Goal: Find specific page/section: Find specific page/section

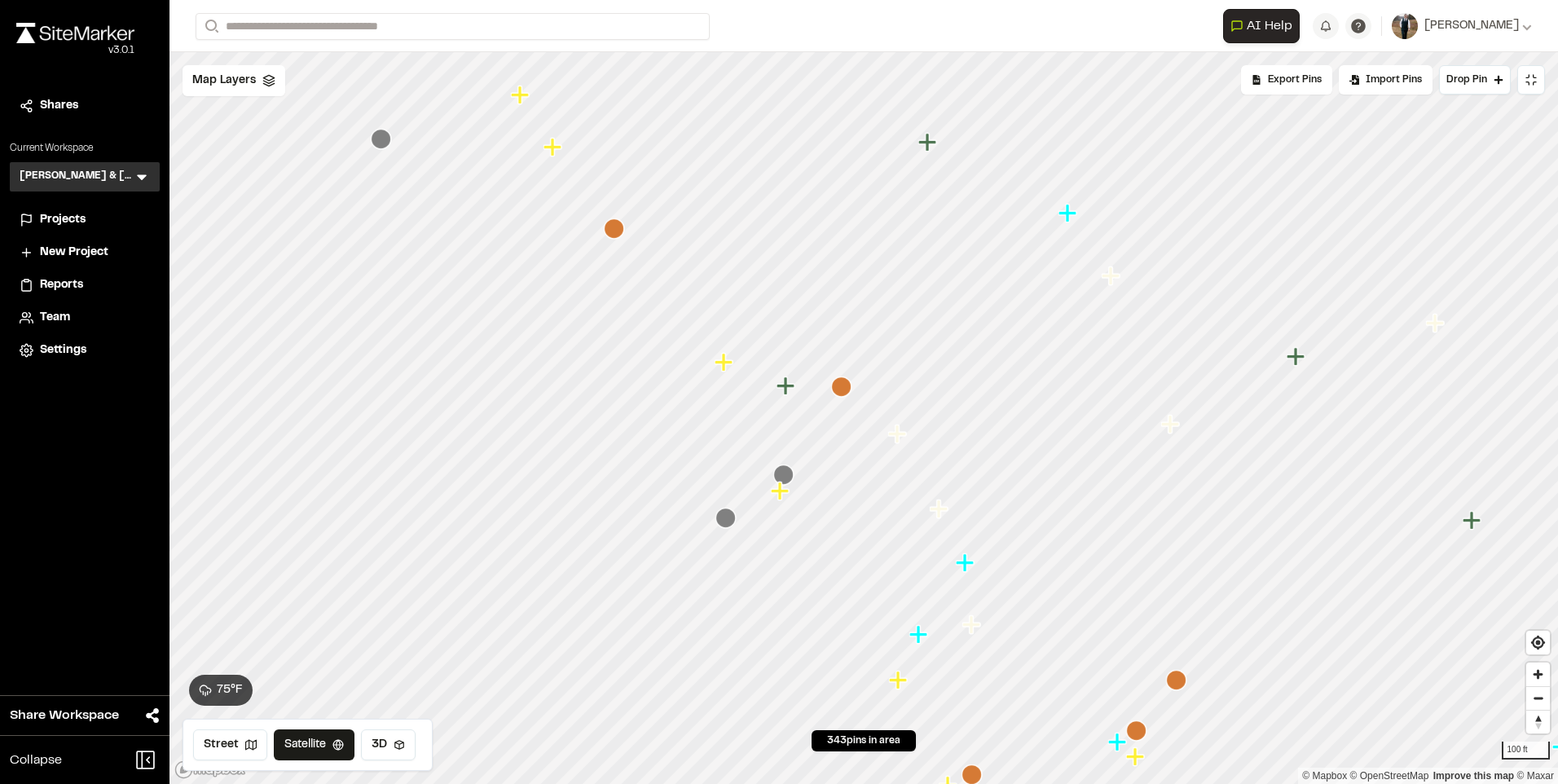
click at [780, 496] on icon "Map marker" at bounding box center [780, 490] width 18 height 18
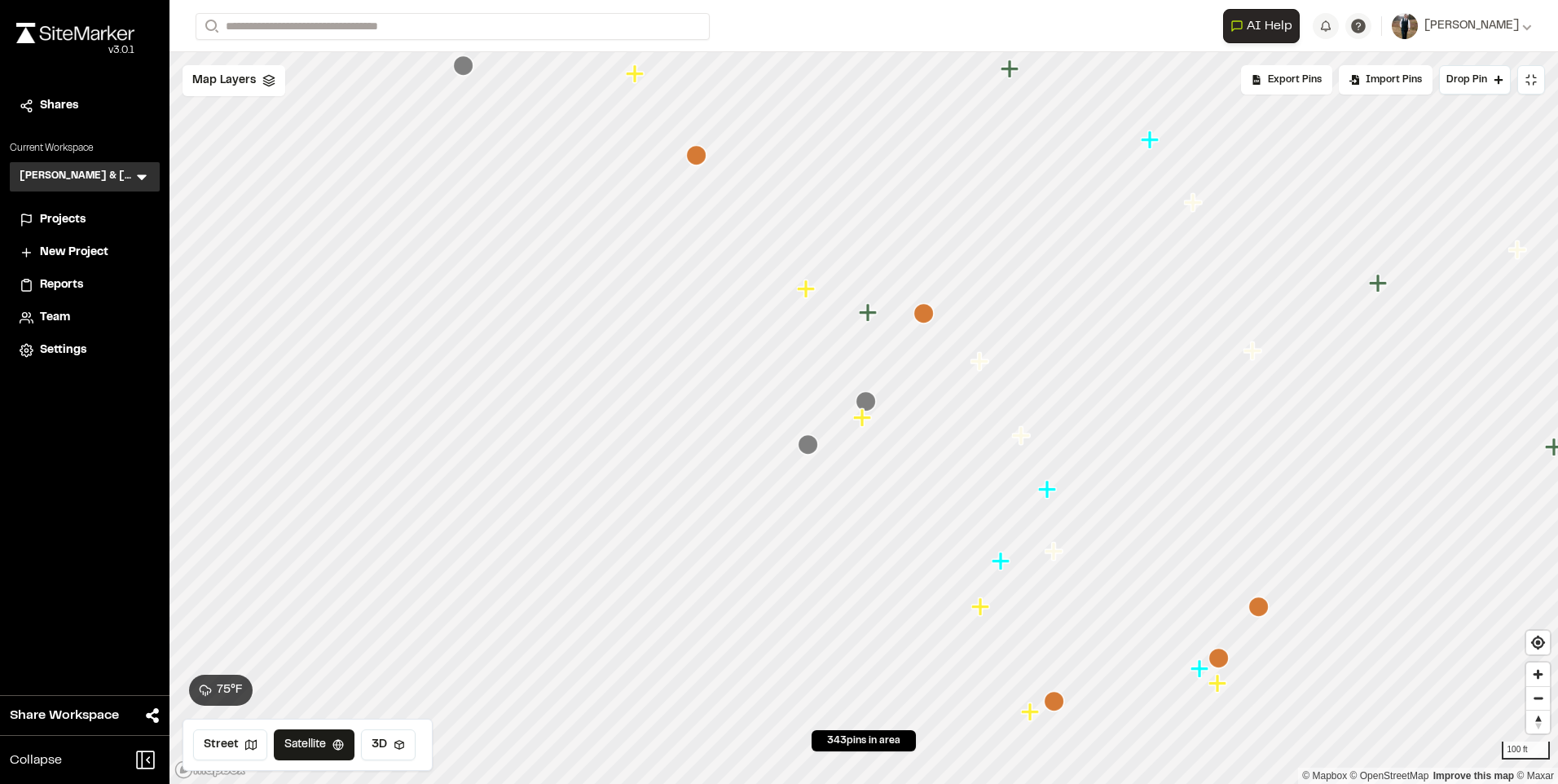
click at [809, 447] on icon "Map marker" at bounding box center [808, 445] width 21 height 21
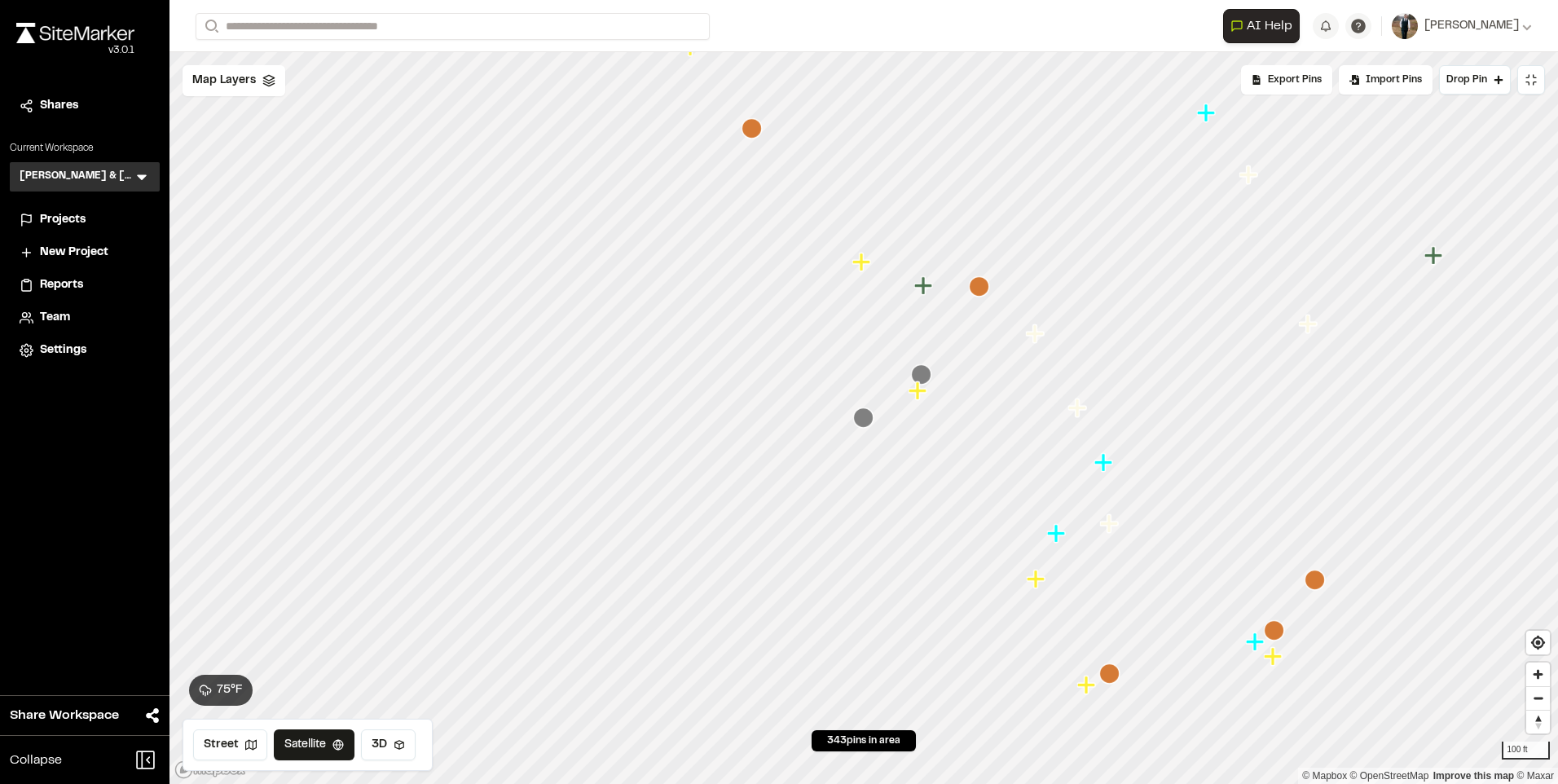
click at [923, 375] on icon "Map marker" at bounding box center [921, 375] width 21 height 21
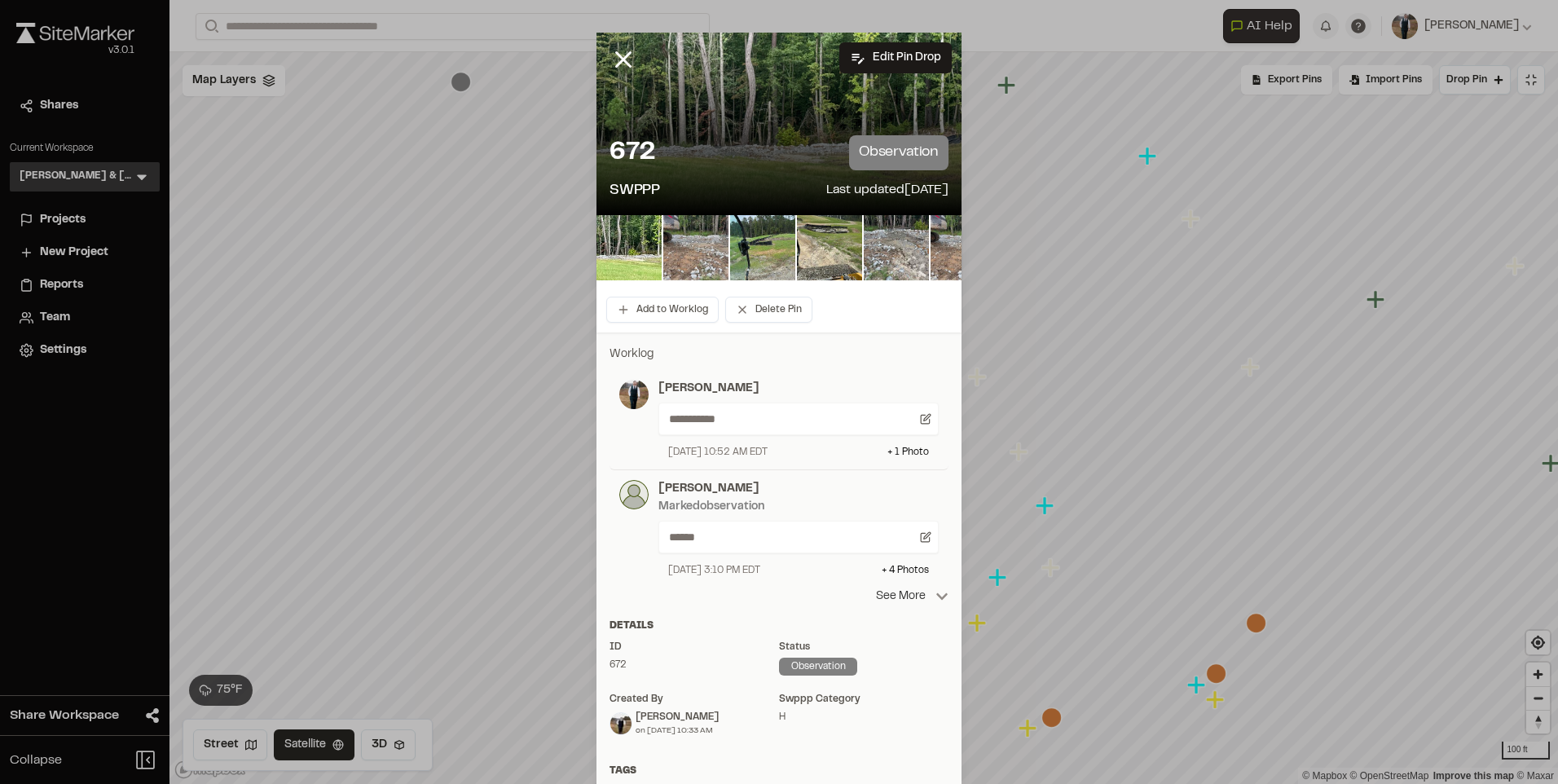
click at [891, 600] on p "See More" at bounding box center [913, 596] width 72 height 18
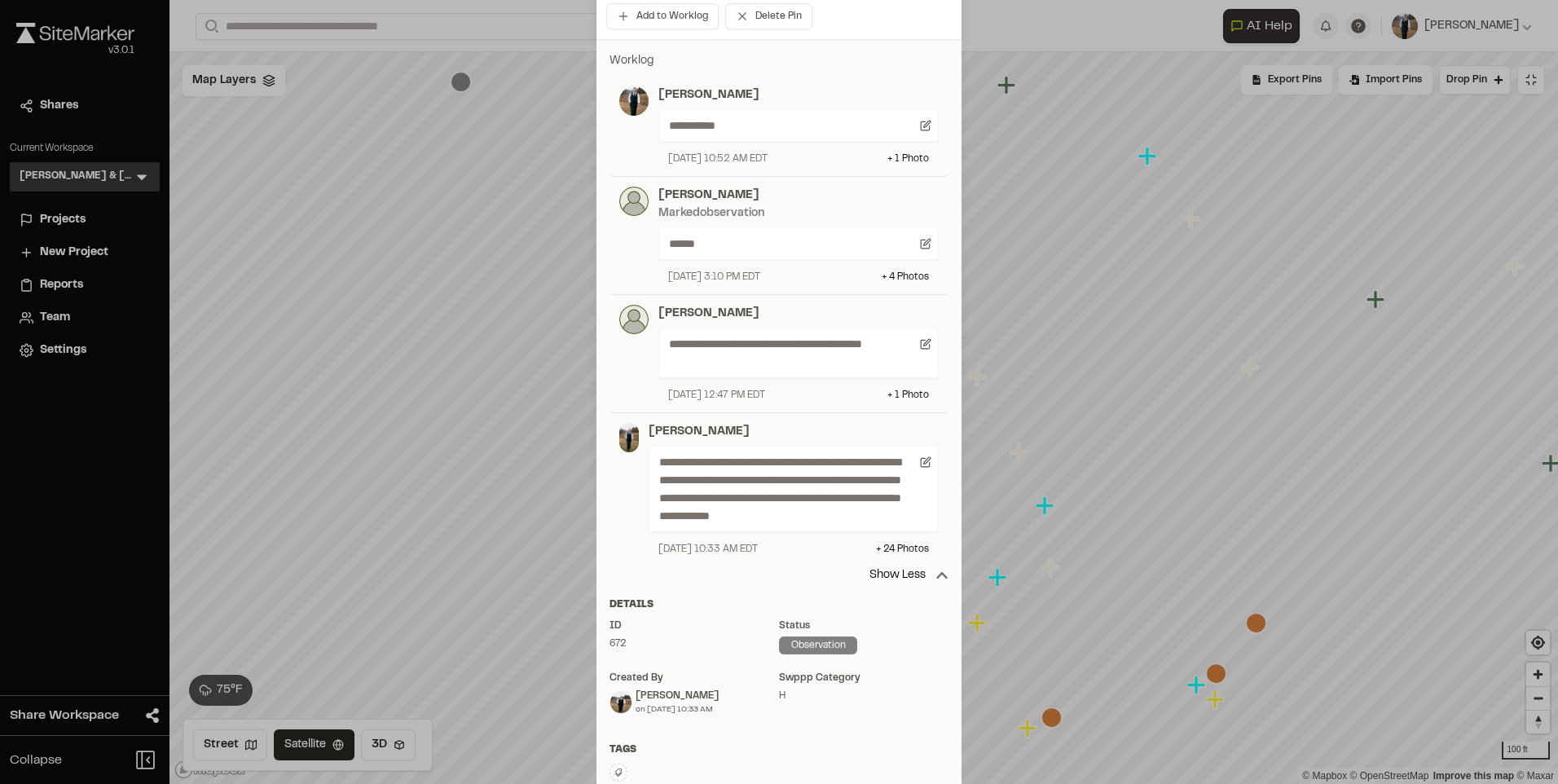
scroll to position [326, 0]
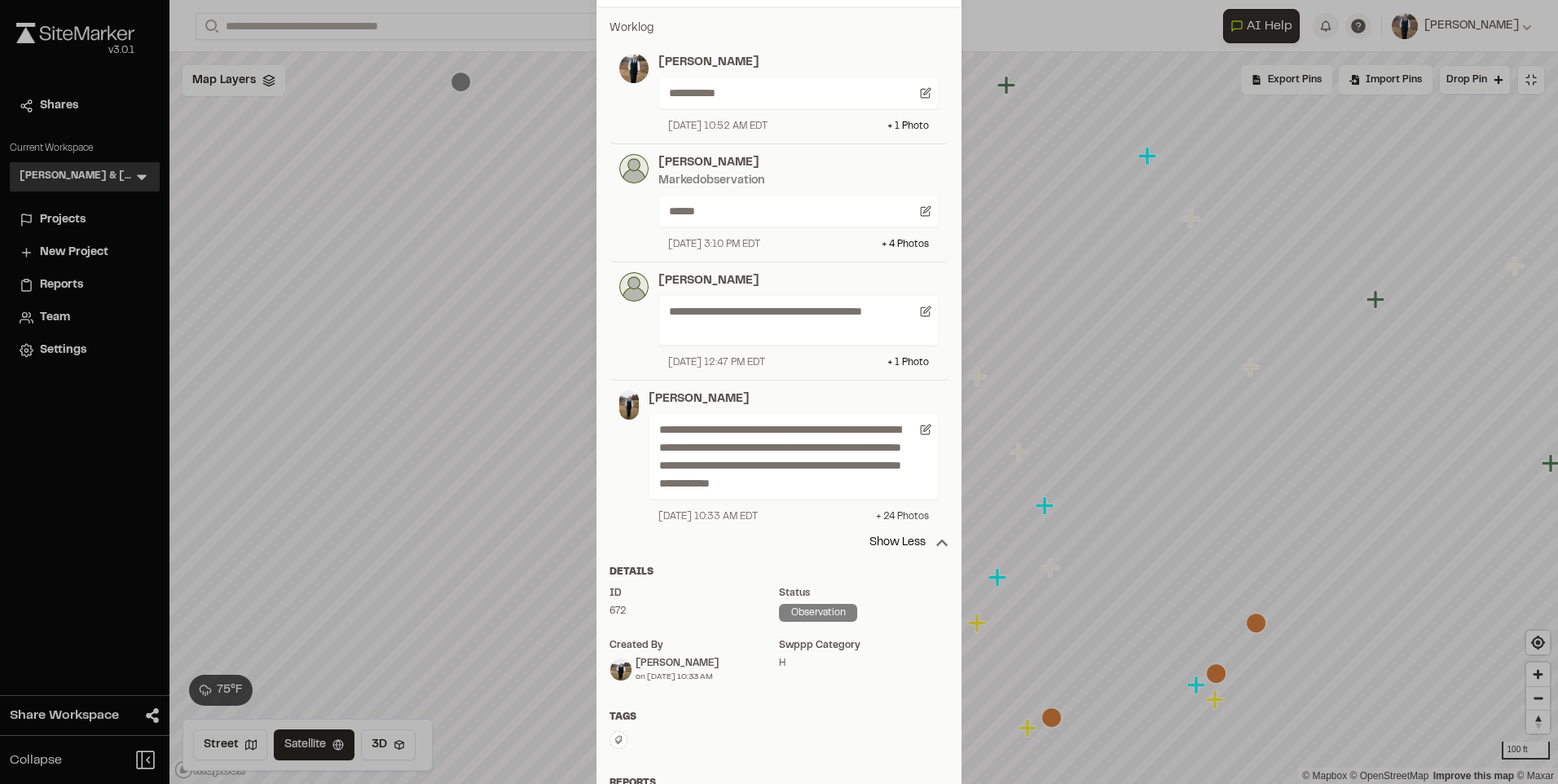
click at [896, 513] on div "+ 24 Photo s" at bounding box center [902, 516] width 53 height 15
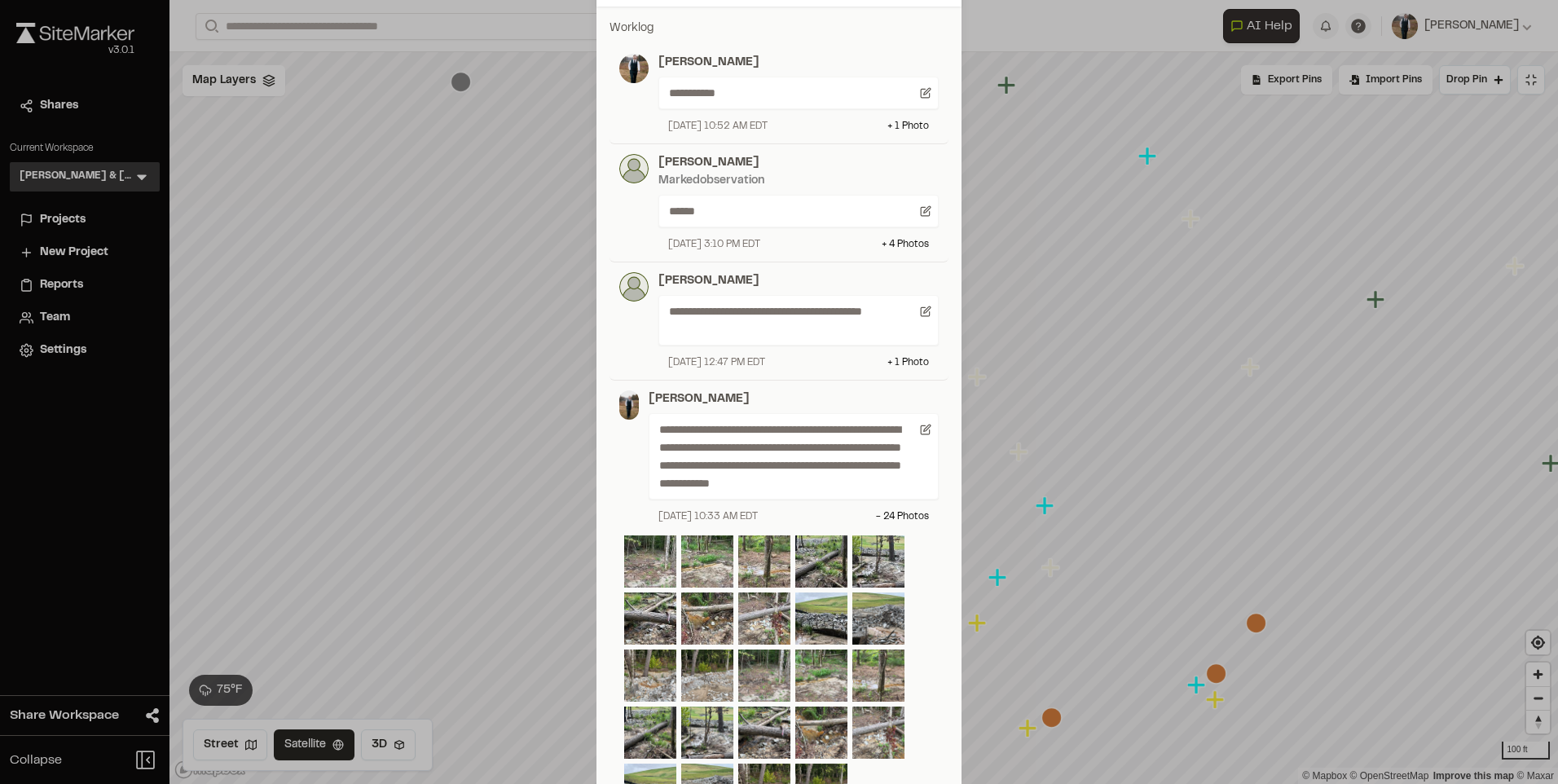
scroll to position [651, 0]
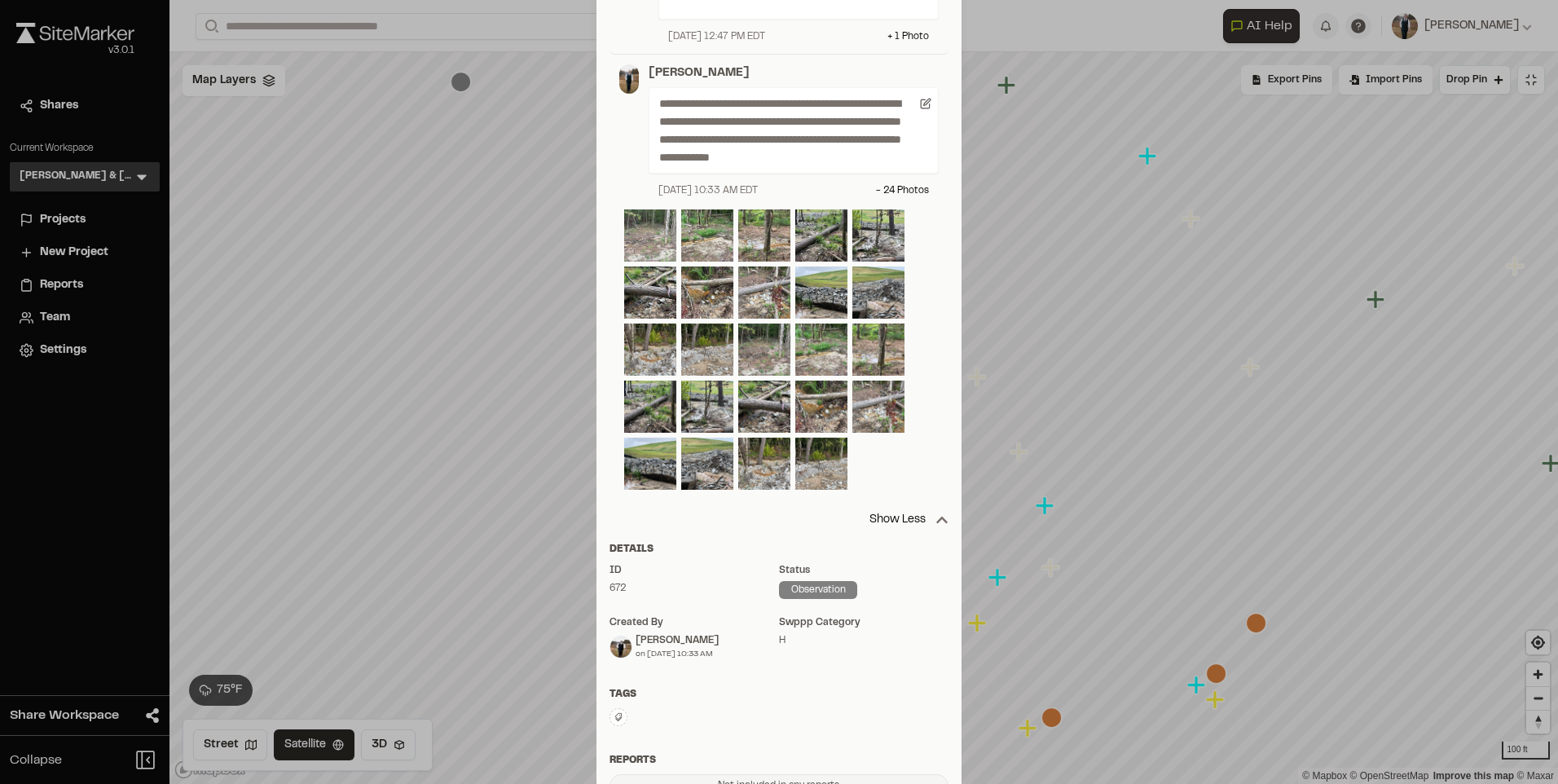
click at [651, 234] on img at bounding box center [650, 235] width 53 height 53
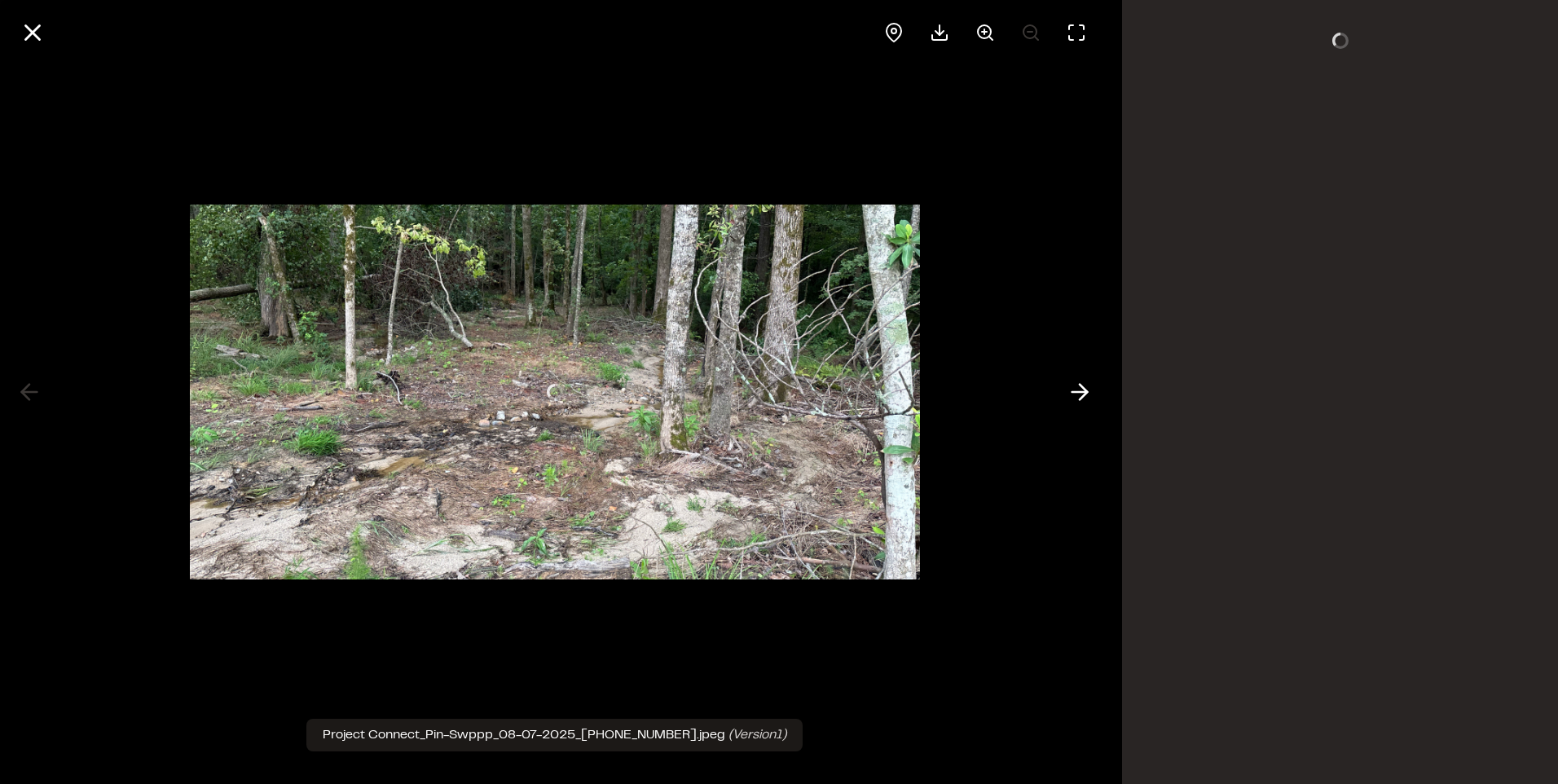
scroll to position [0, 0]
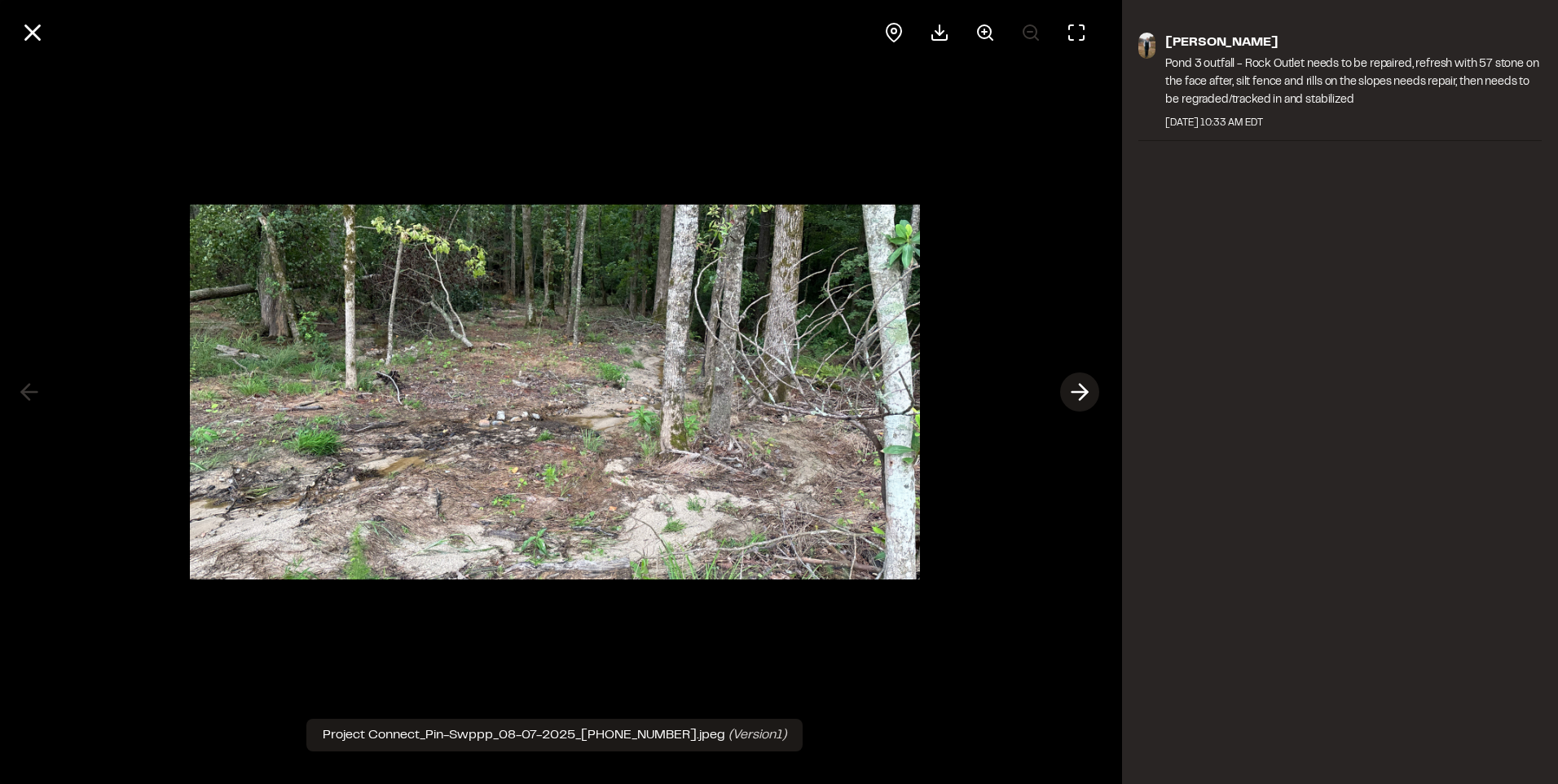
click at [1077, 392] on line at bounding box center [1080, 392] width 16 height 0
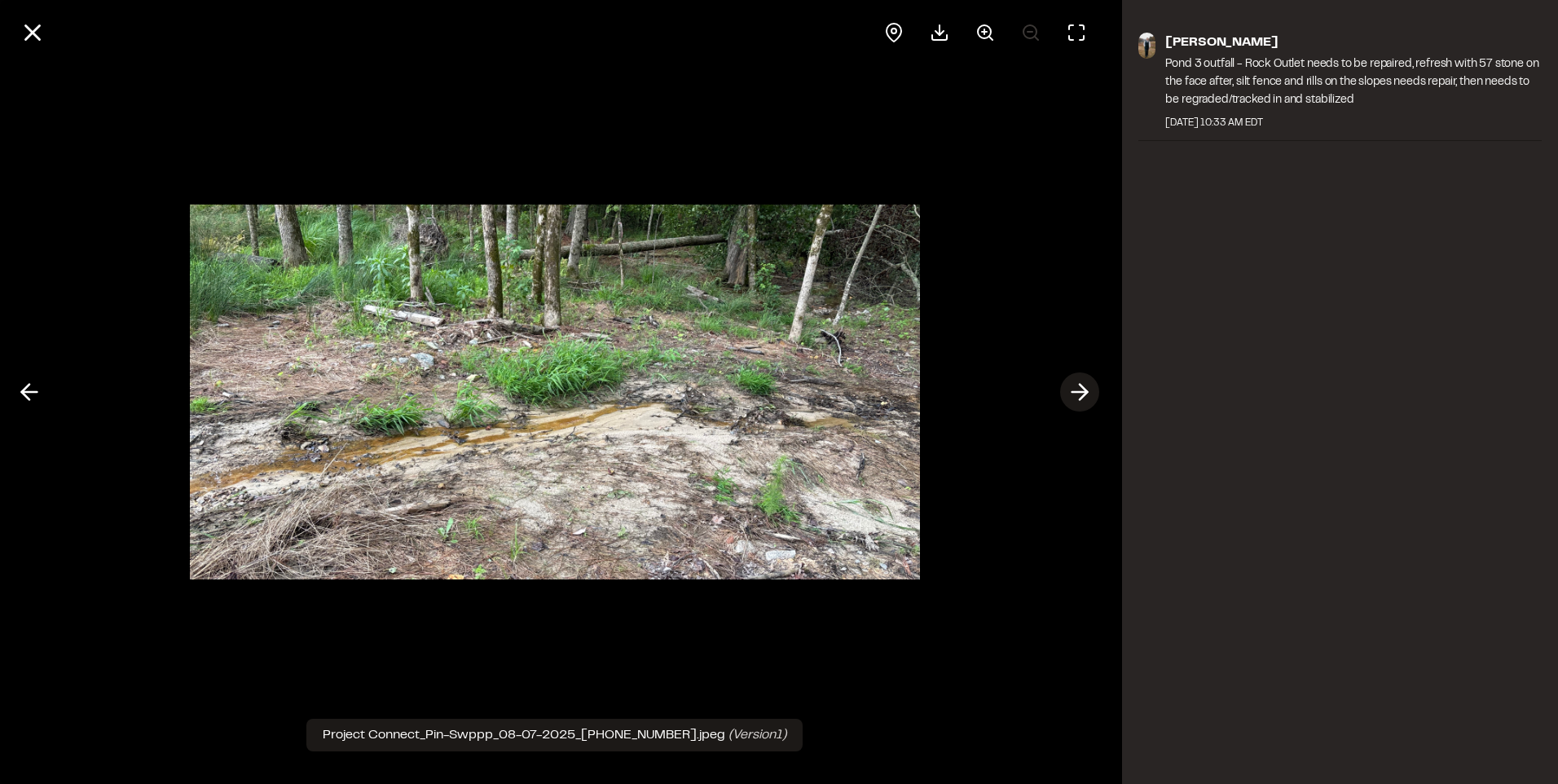
click at [1077, 392] on line at bounding box center [1080, 392] width 16 height 0
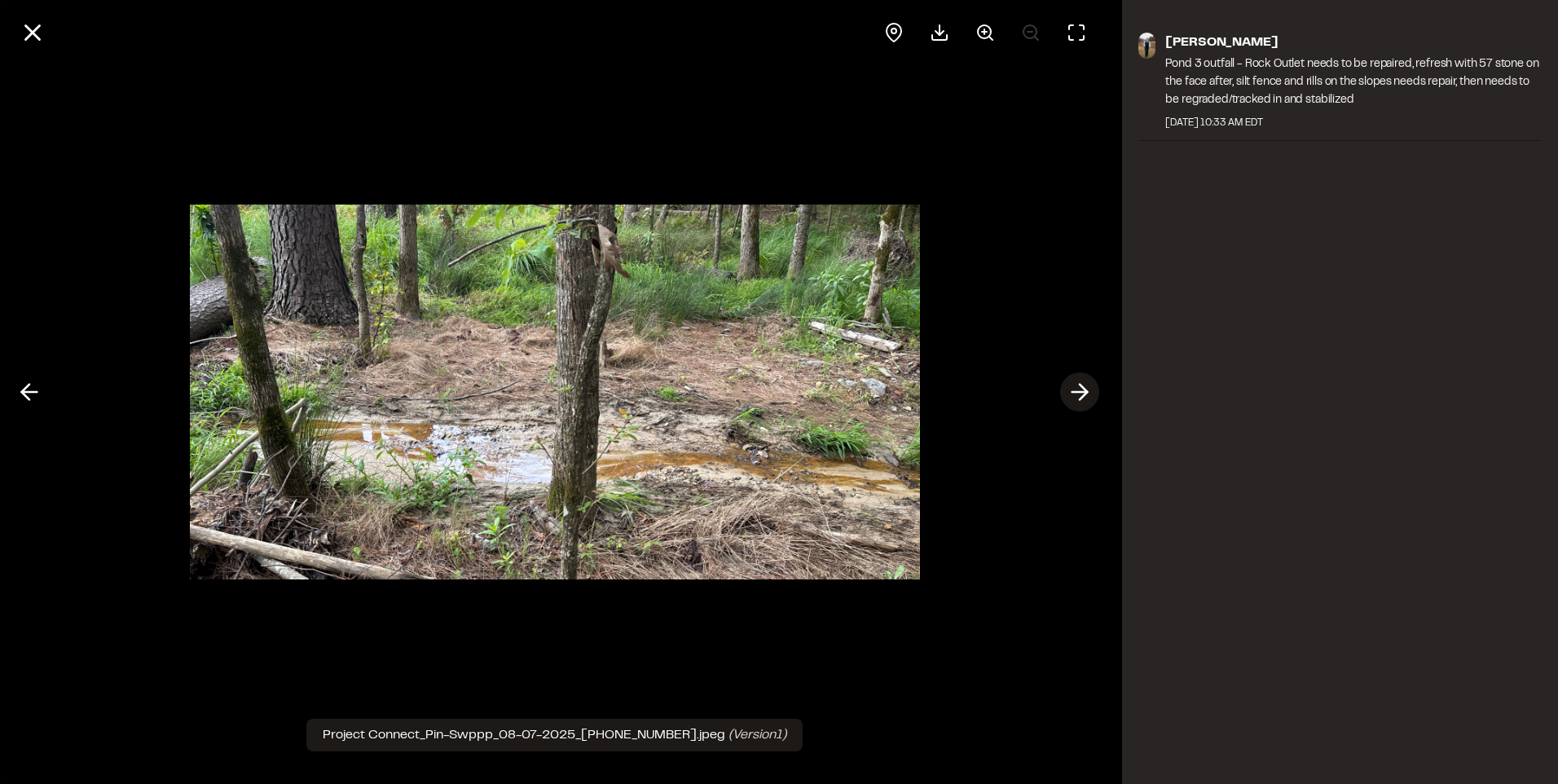
click at [1077, 392] on line at bounding box center [1080, 392] width 16 height 0
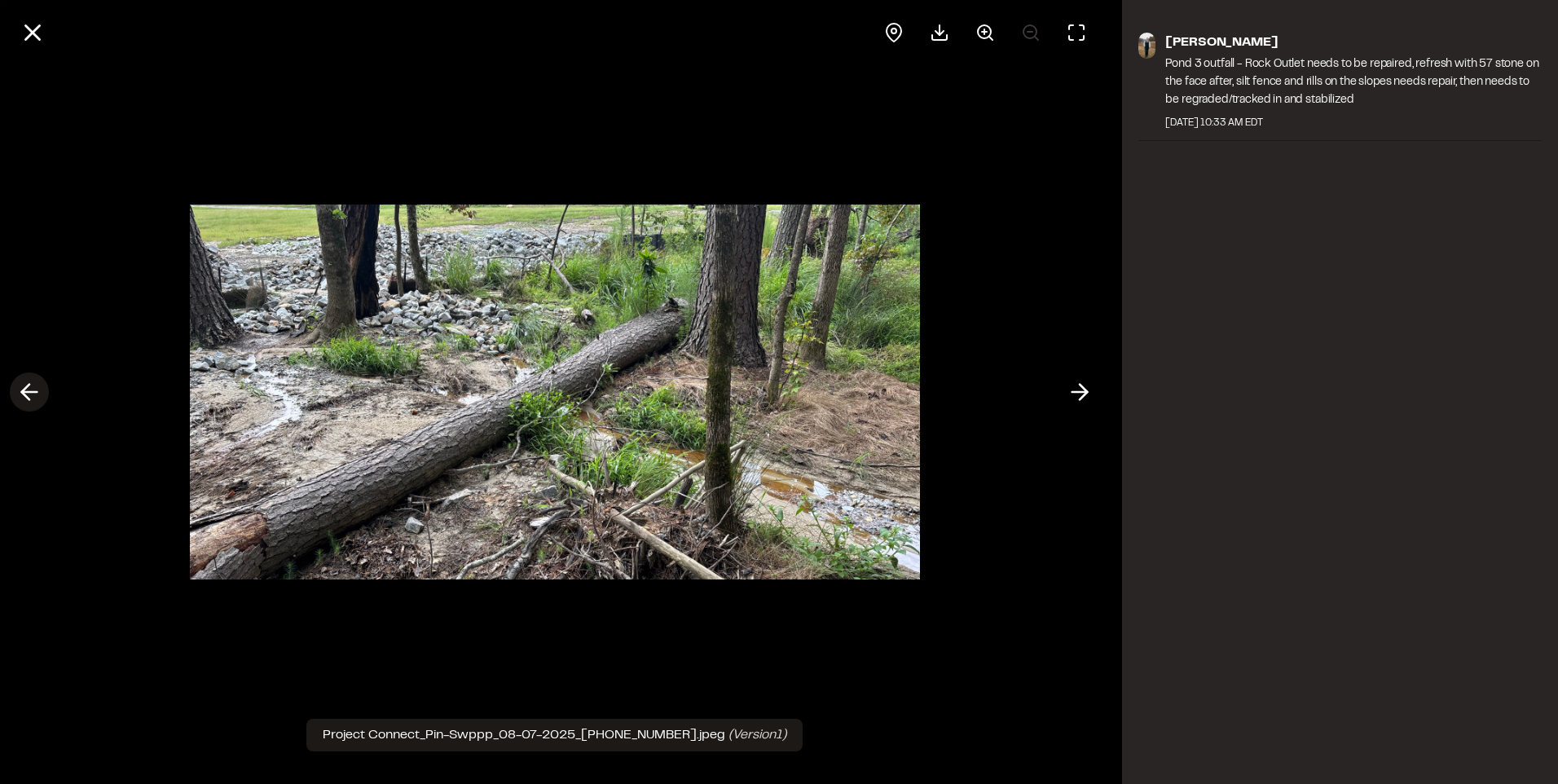
click at [29, 396] on icon at bounding box center [29, 392] width 26 height 28
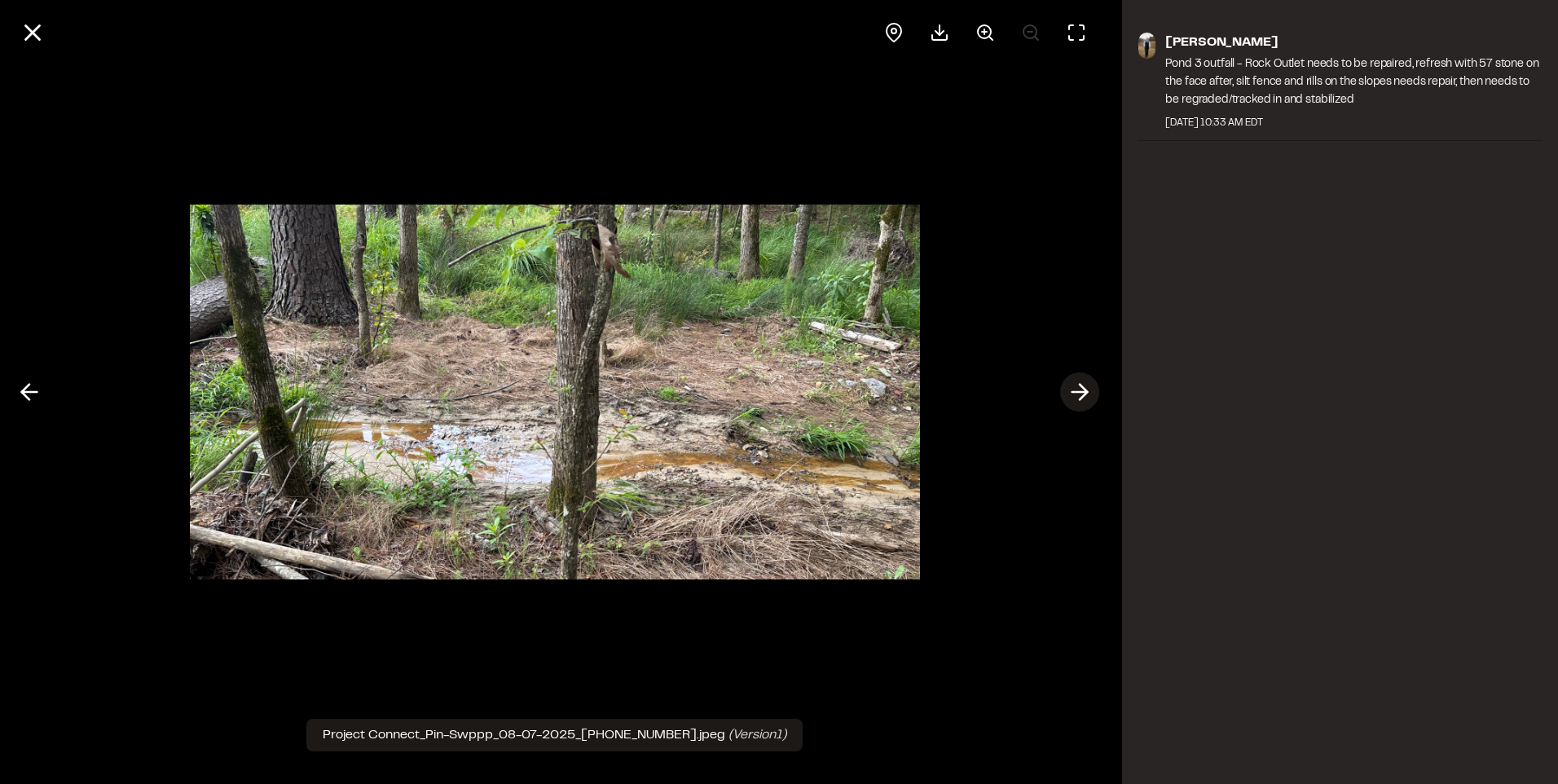
click at [1073, 388] on icon at bounding box center [1080, 392] width 26 height 28
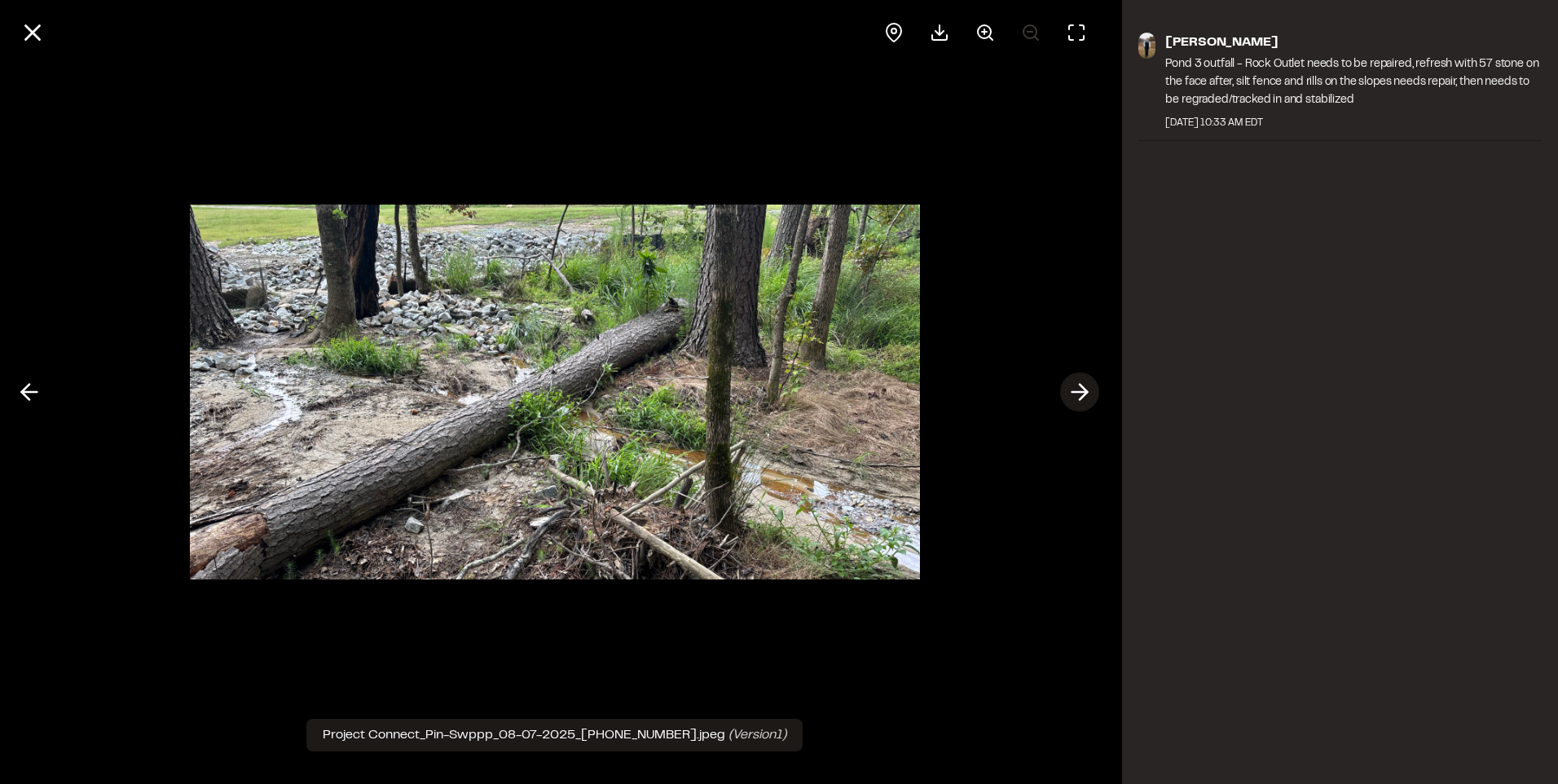
click at [1086, 397] on icon at bounding box center [1080, 392] width 26 height 28
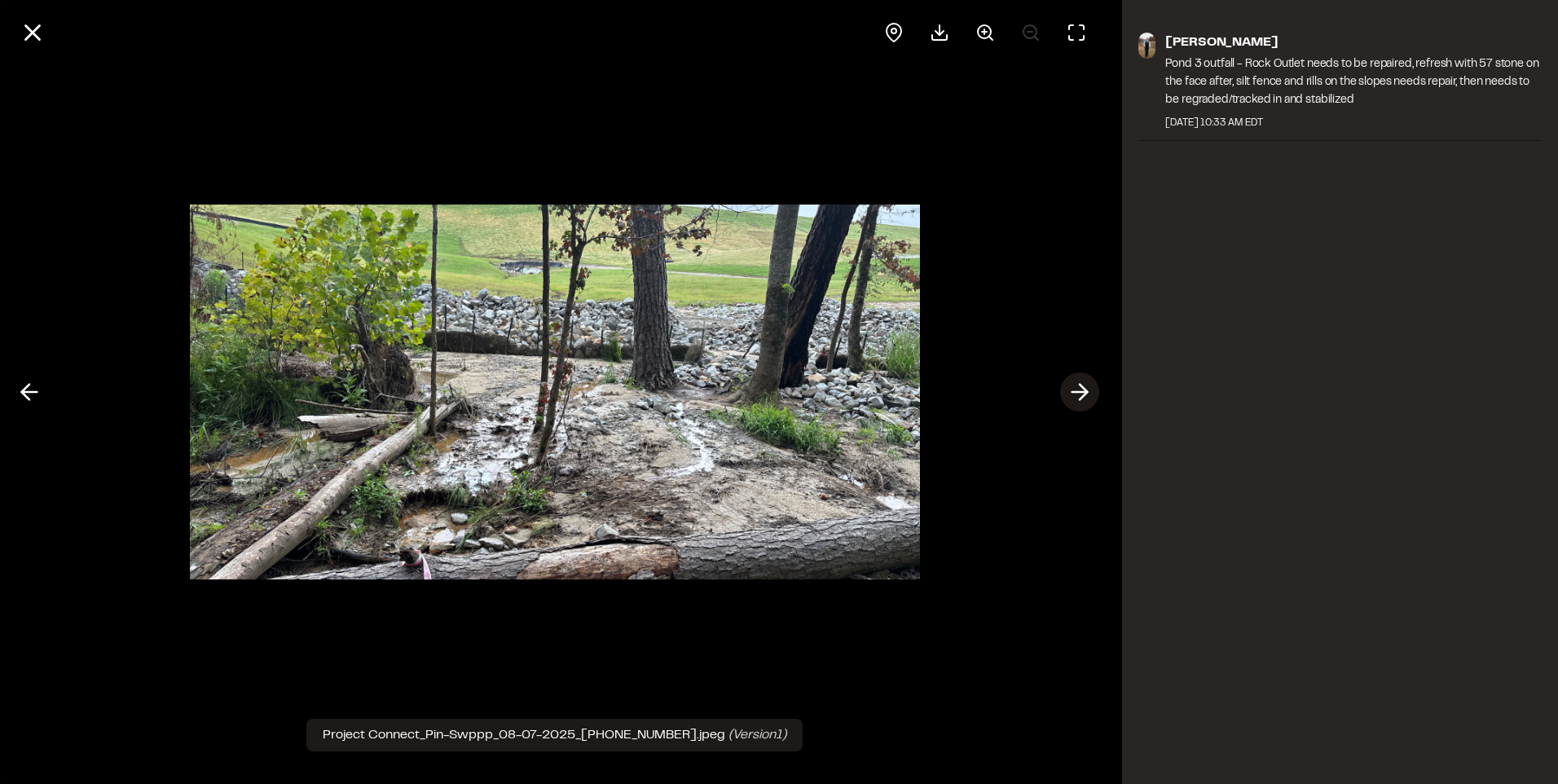
click at [1086, 397] on icon at bounding box center [1080, 392] width 26 height 28
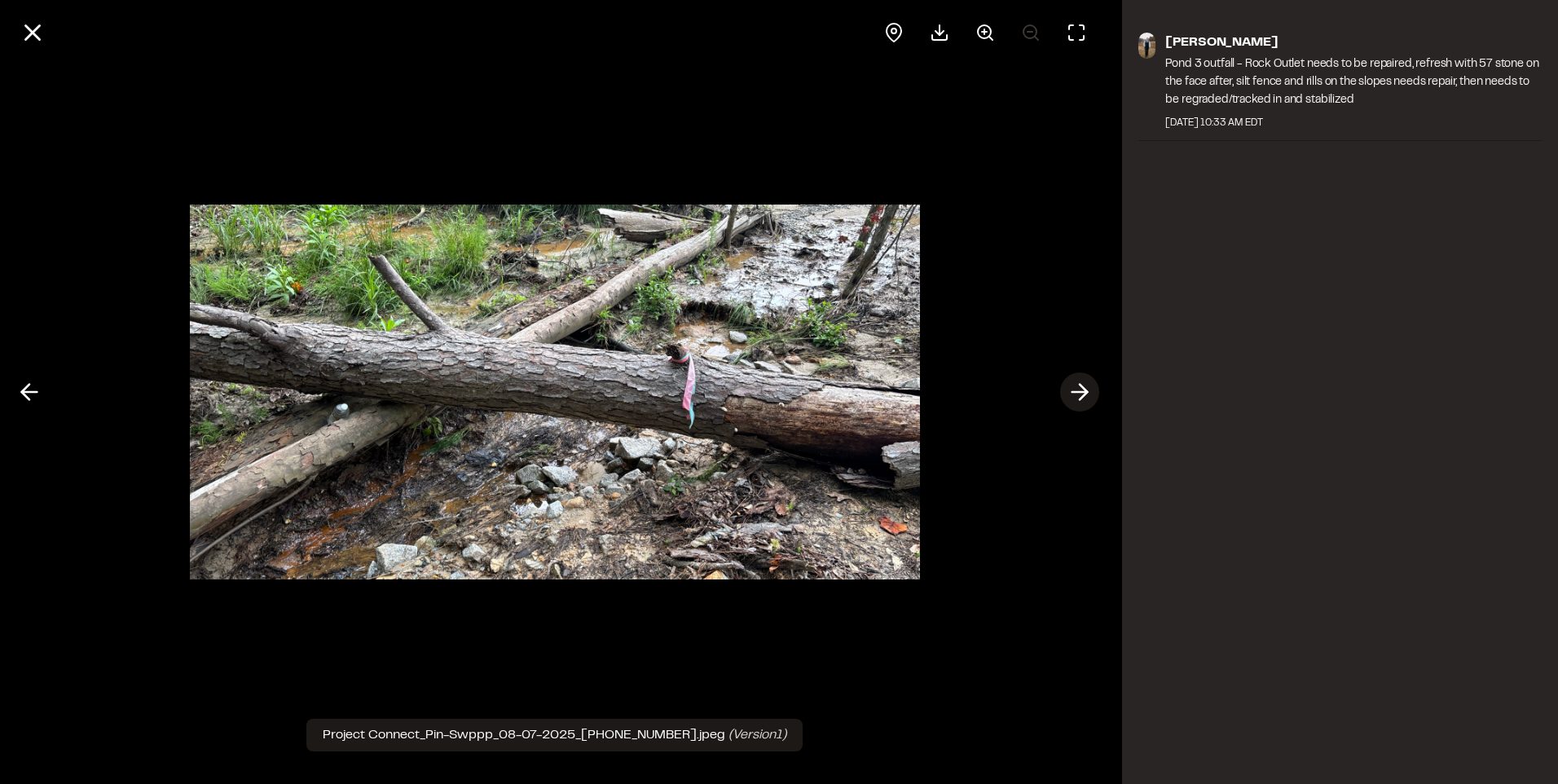
click at [1086, 397] on icon at bounding box center [1080, 392] width 26 height 28
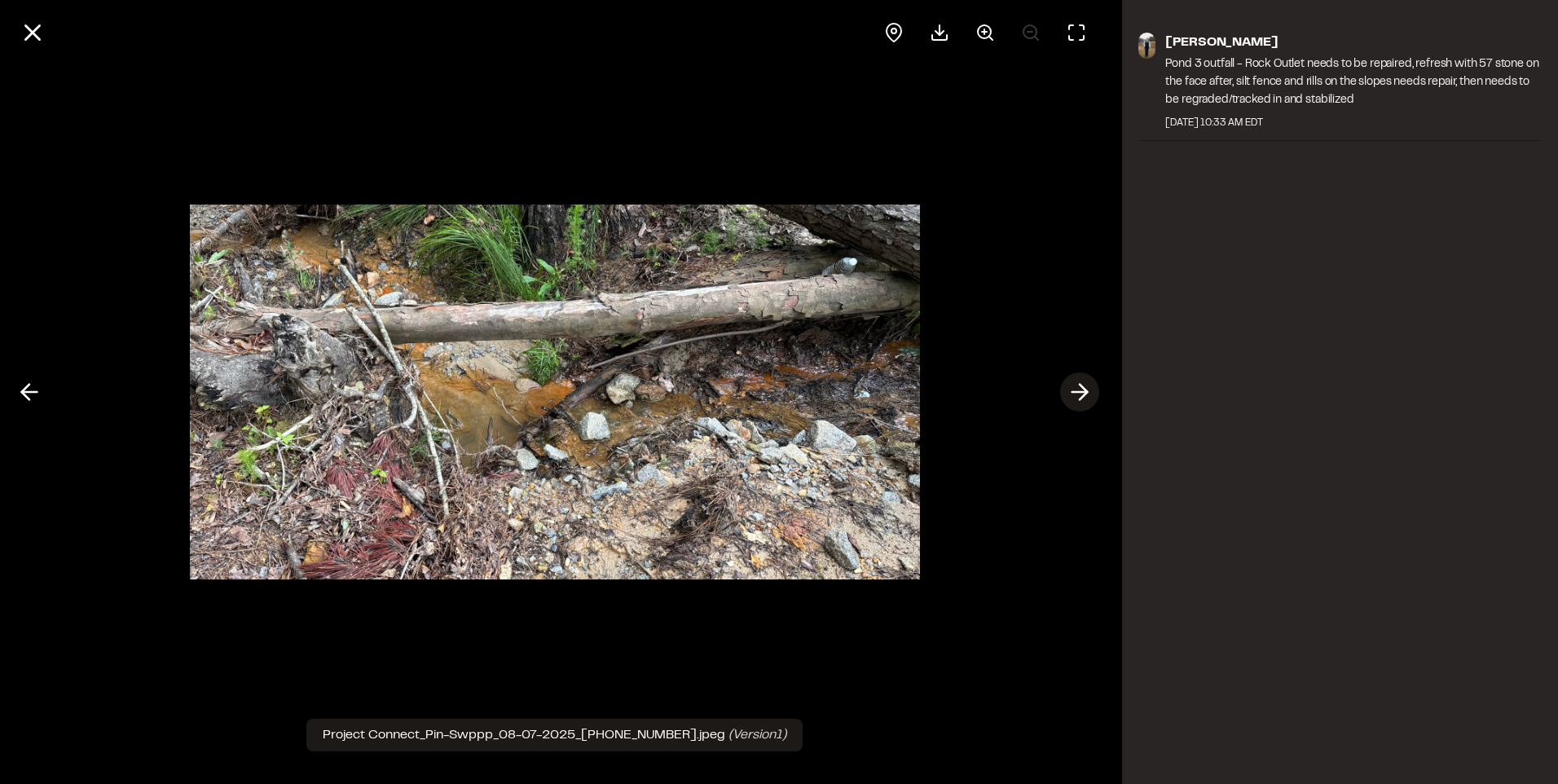
click at [1076, 386] on icon at bounding box center [1080, 392] width 26 height 28
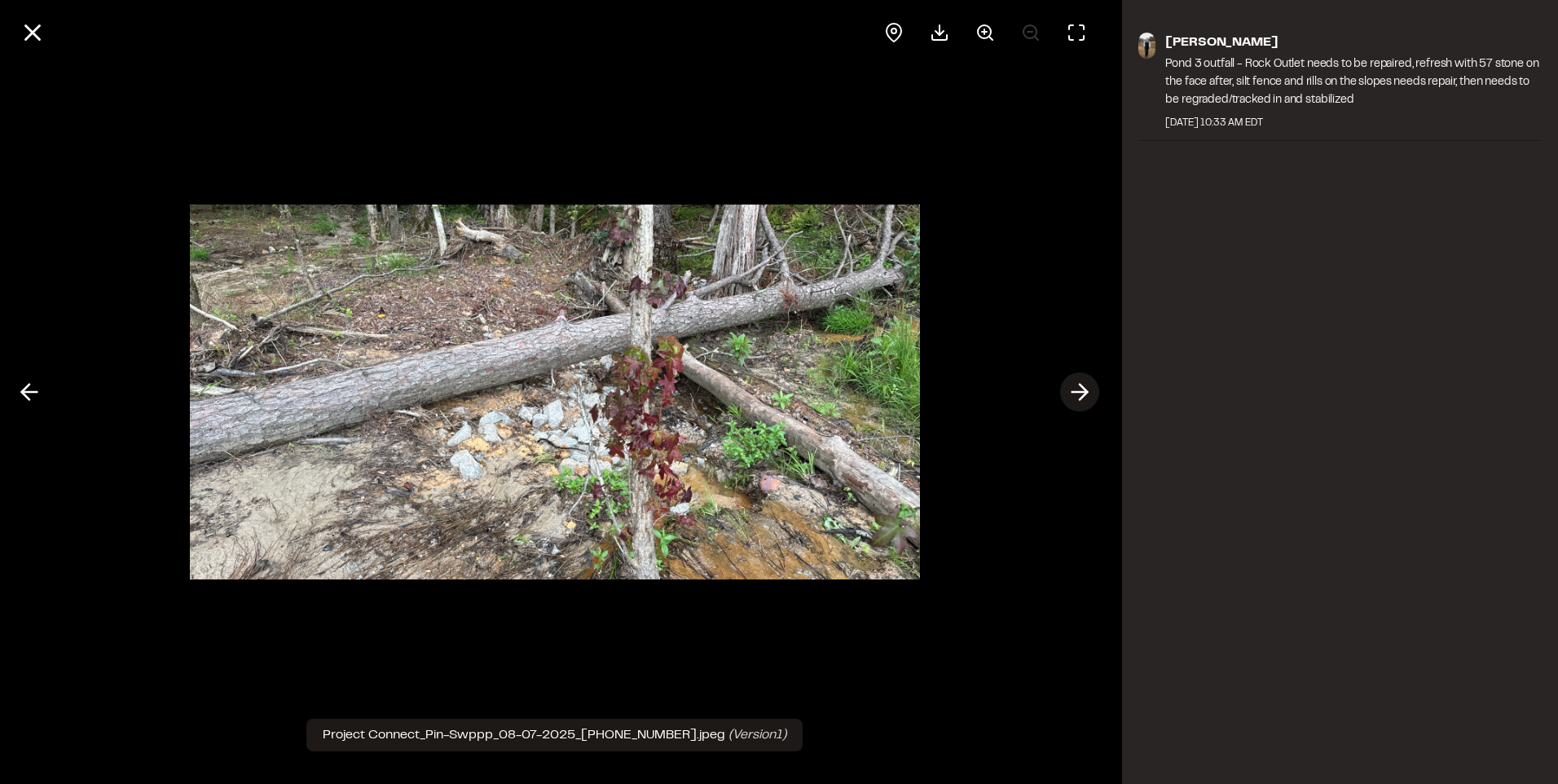
click at [1076, 386] on icon at bounding box center [1080, 392] width 26 height 28
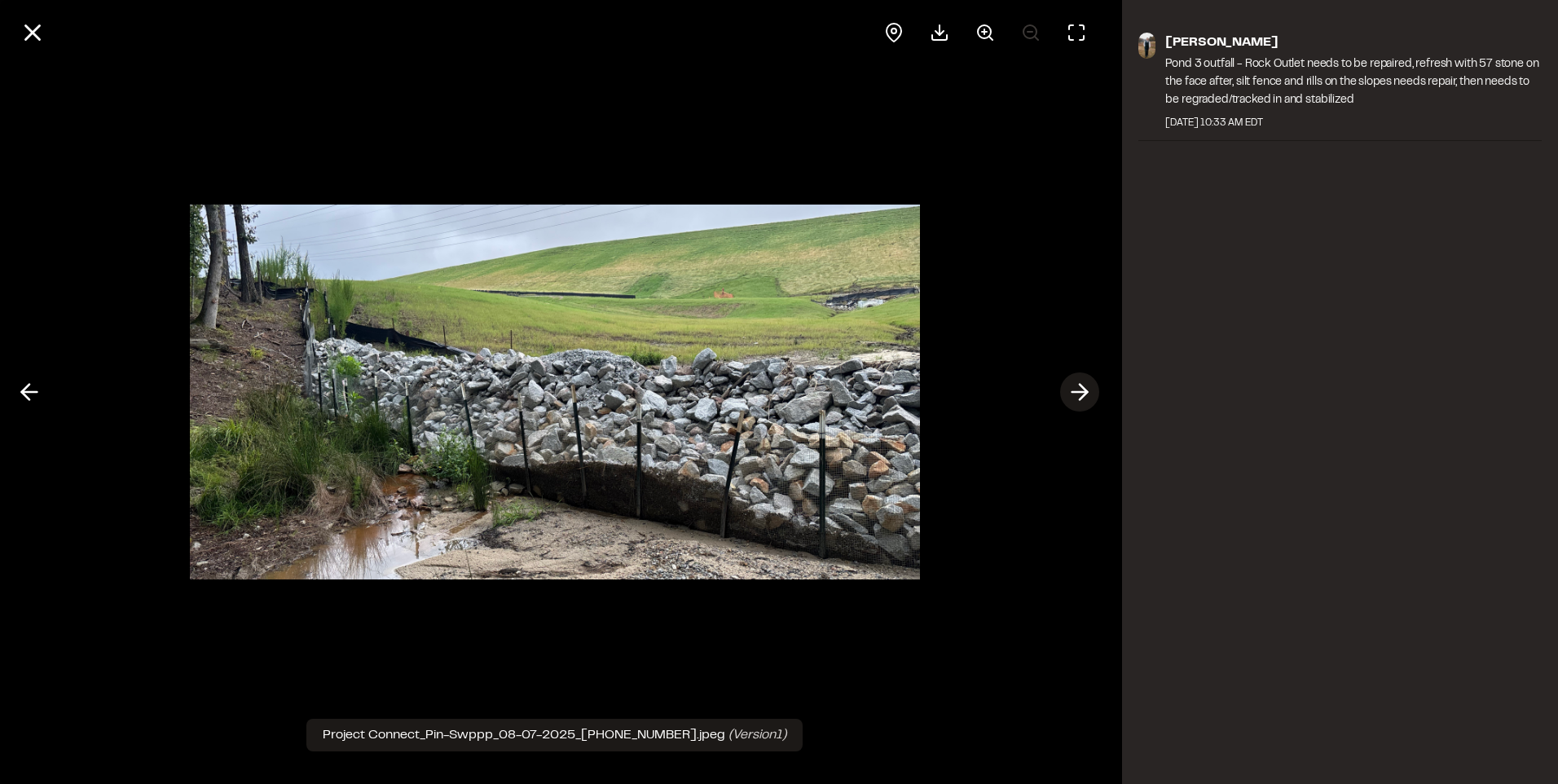
click at [1076, 386] on icon at bounding box center [1080, 392] width 26 height 28
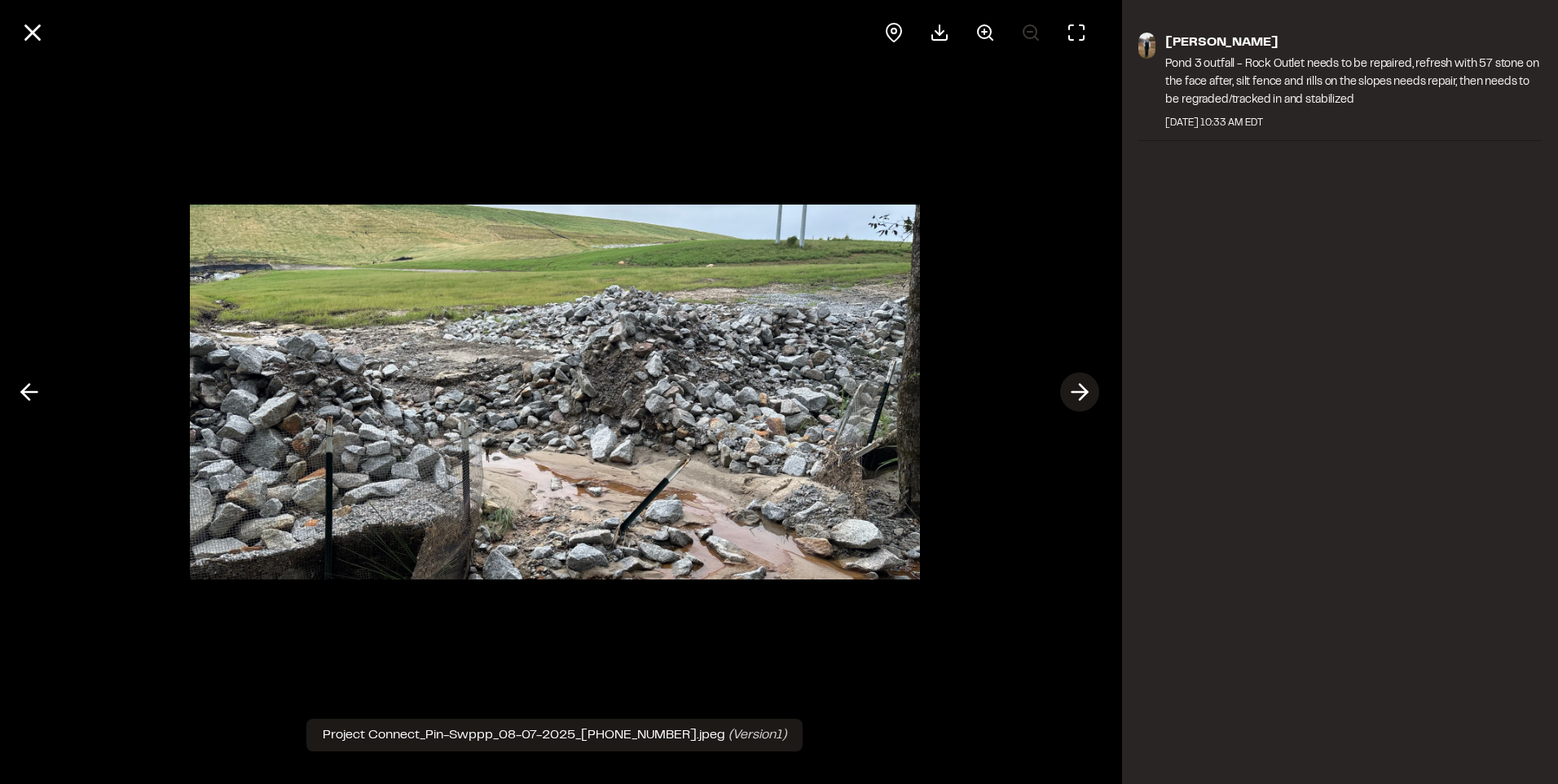
click at [1076, 386] on icon at bounding box center [1080, 392] width 26 height 28
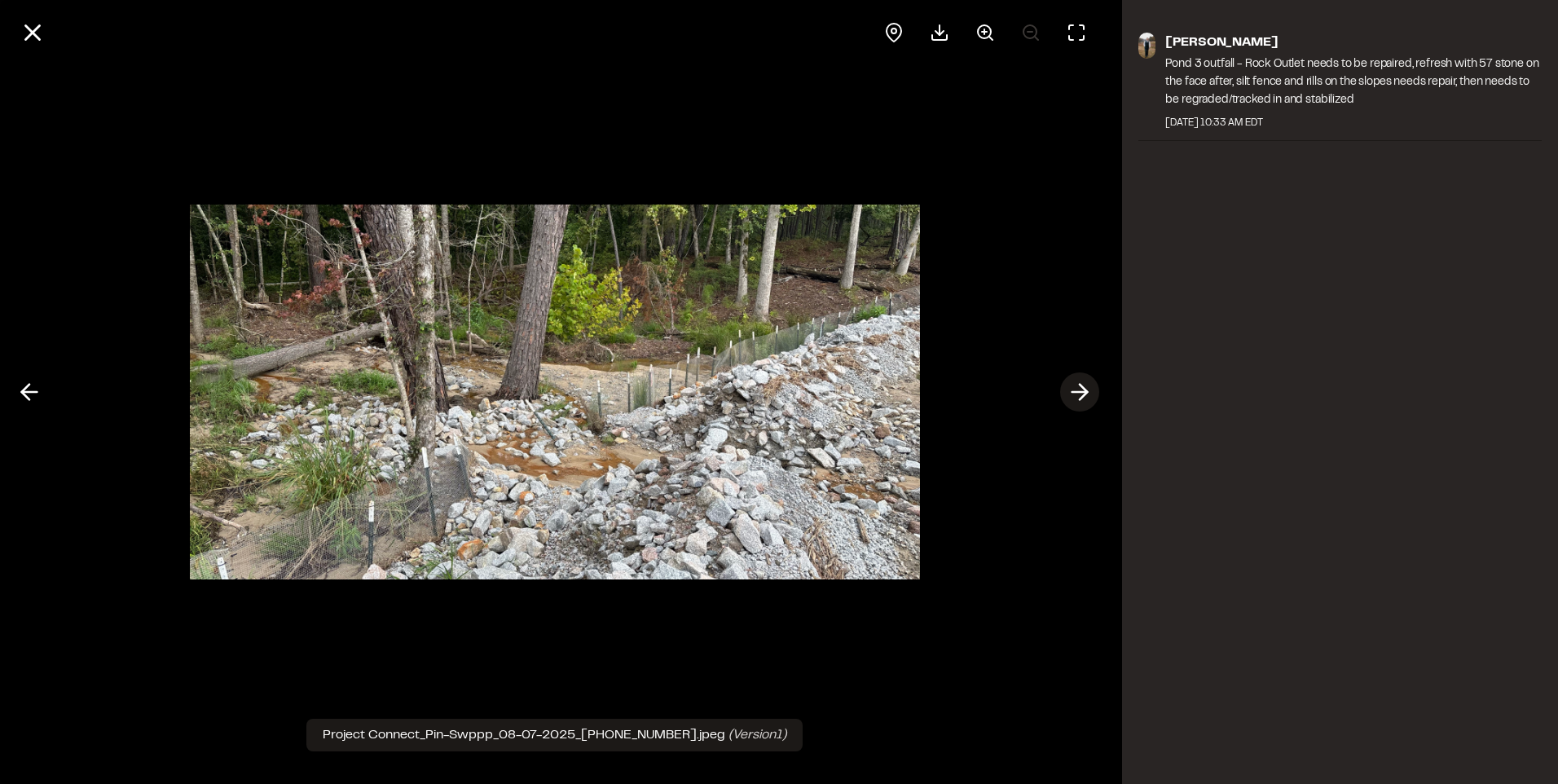
click at [1076, 386] on icon at bounding box center [1080, 392] width 26 height 28
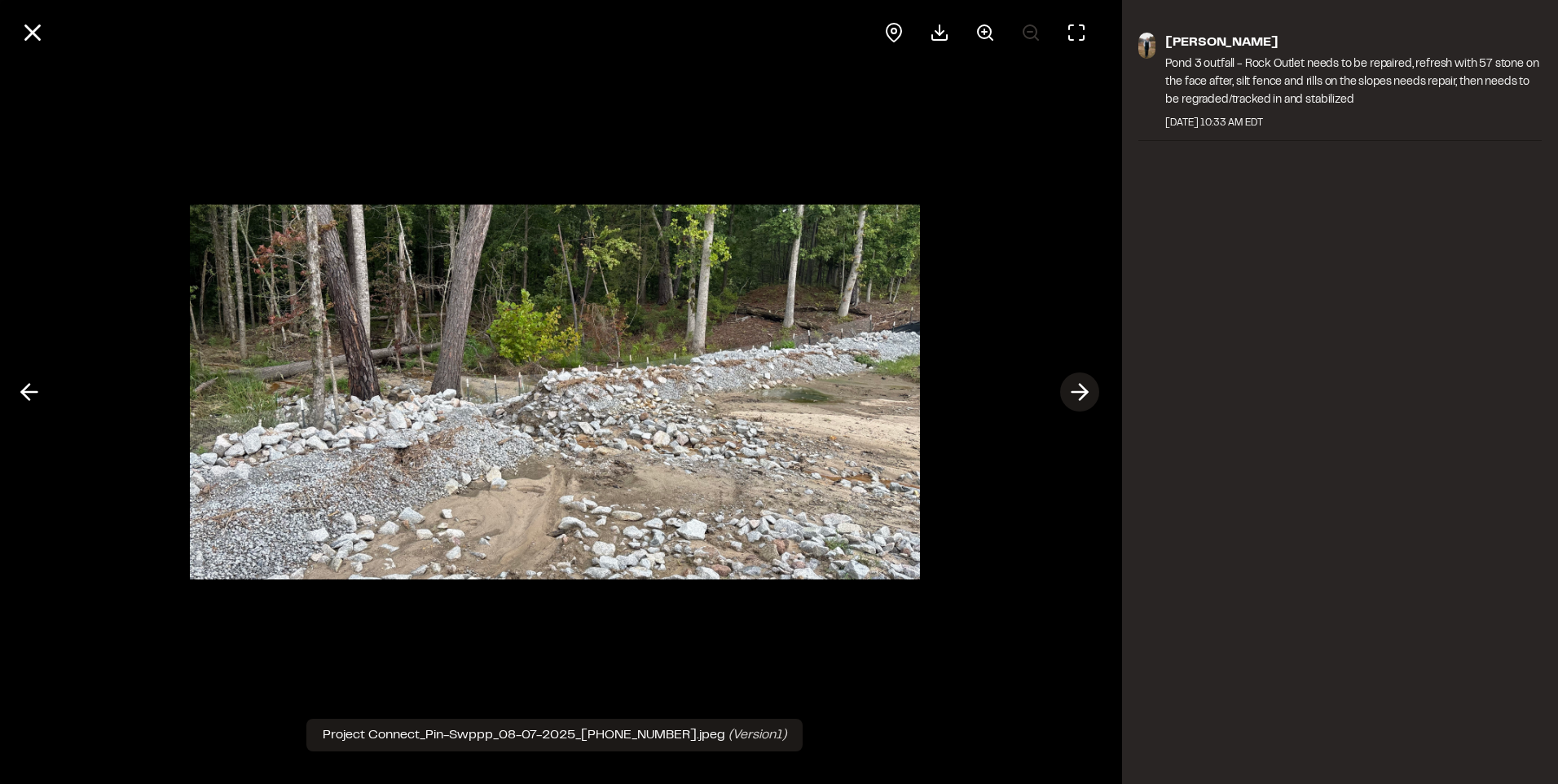
click at [1076, 386] on icon at bounding box center [1080, 392] width 26 height 28
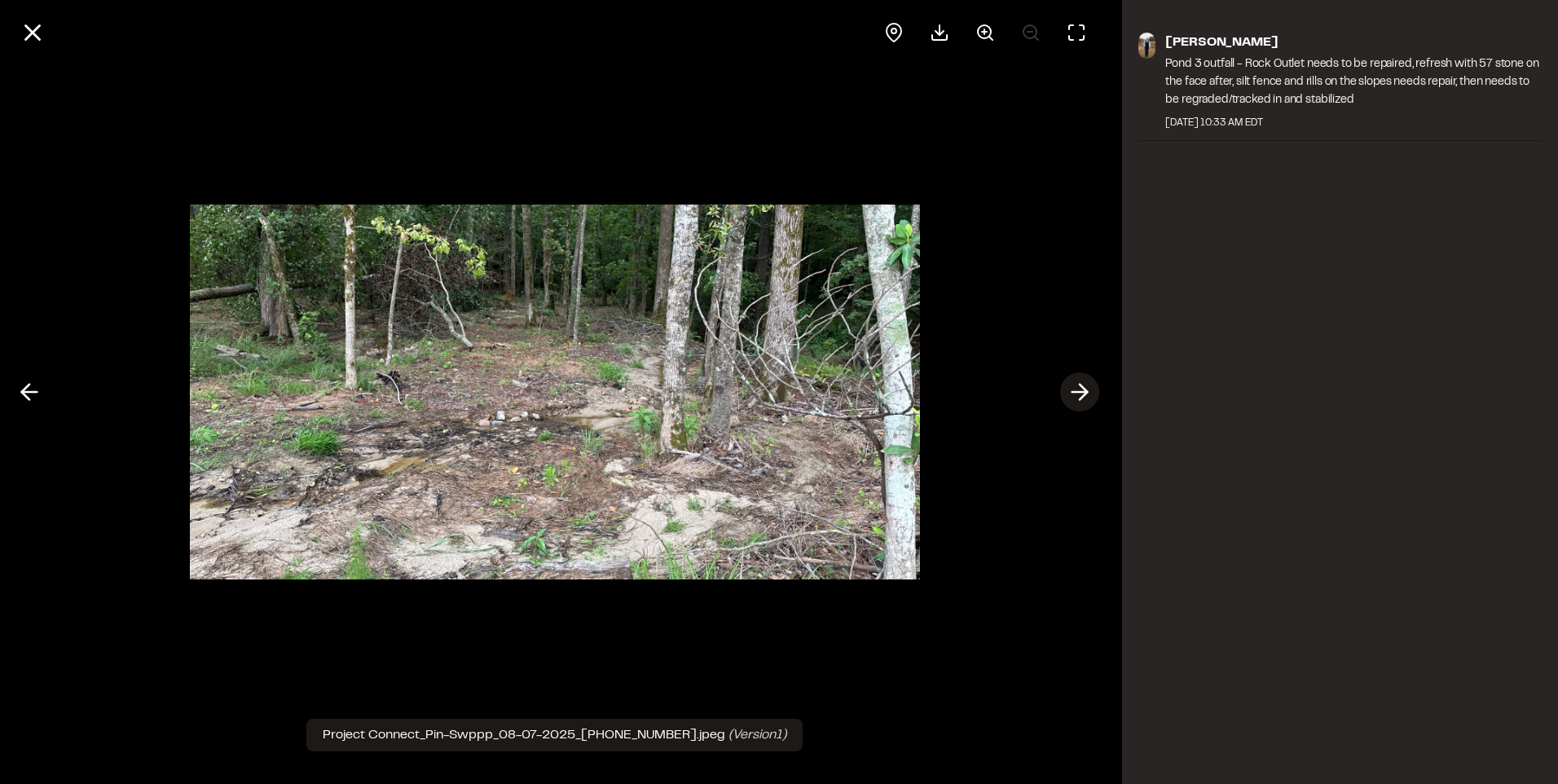
click at [1076, 386] on icon at bounding box center [1080, 392] width 26 height 28
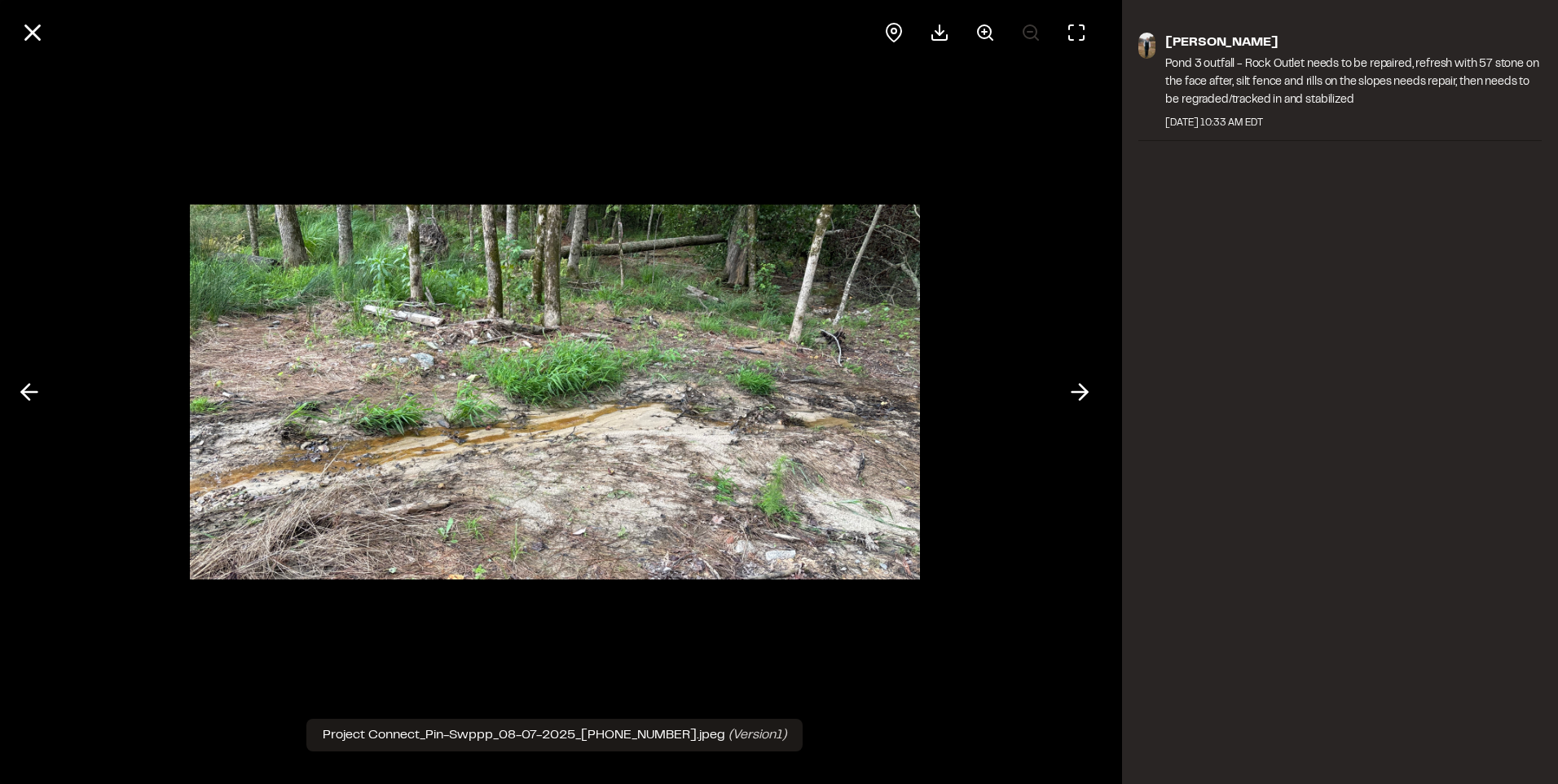
click at [8, 17] on div at bounding box center [554, 33] width 1109 height 65
click at [25, 37] on icon at bounding box center [33, 33] width 28 height 28
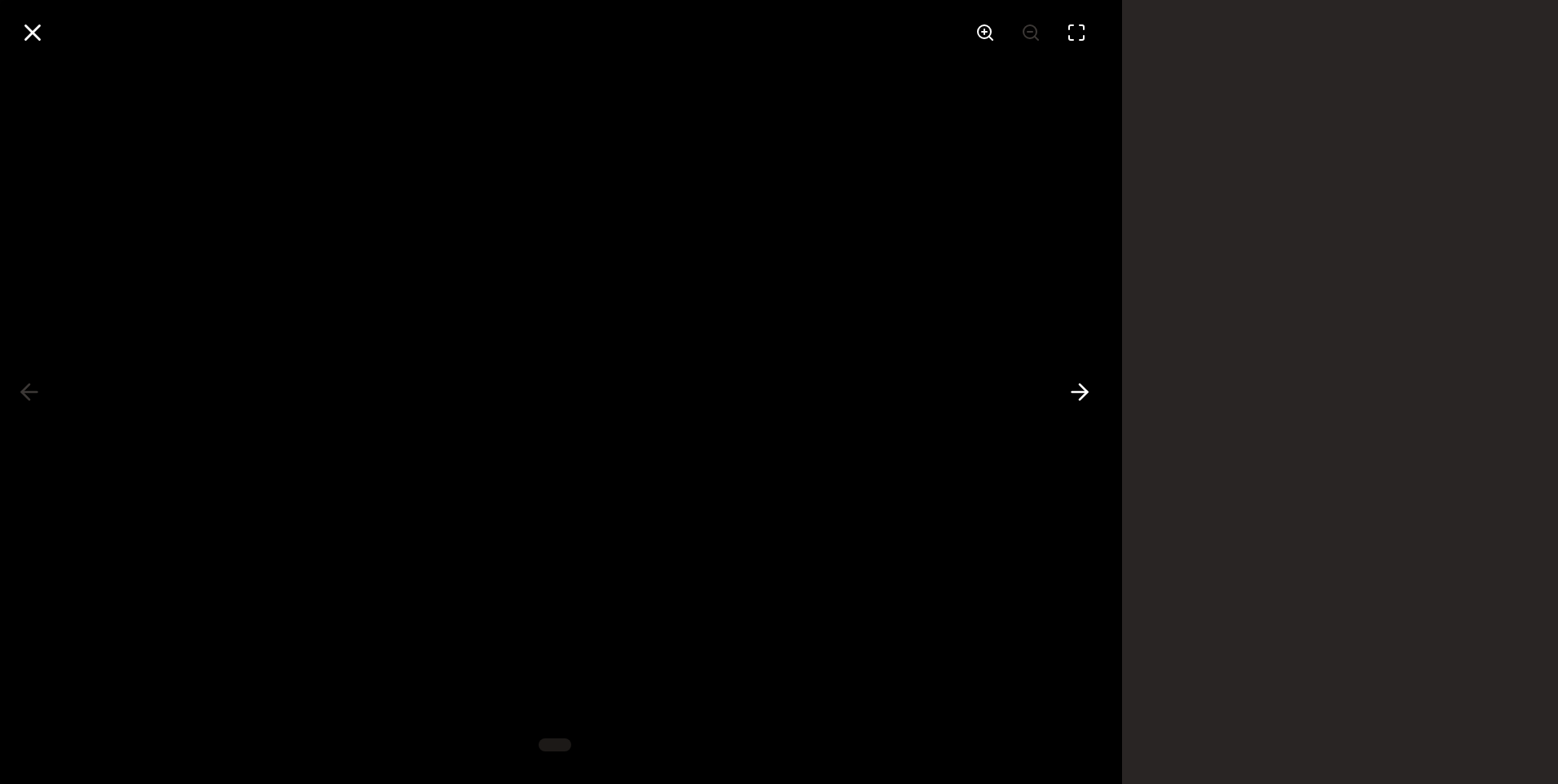
scroll to position [651, 0]
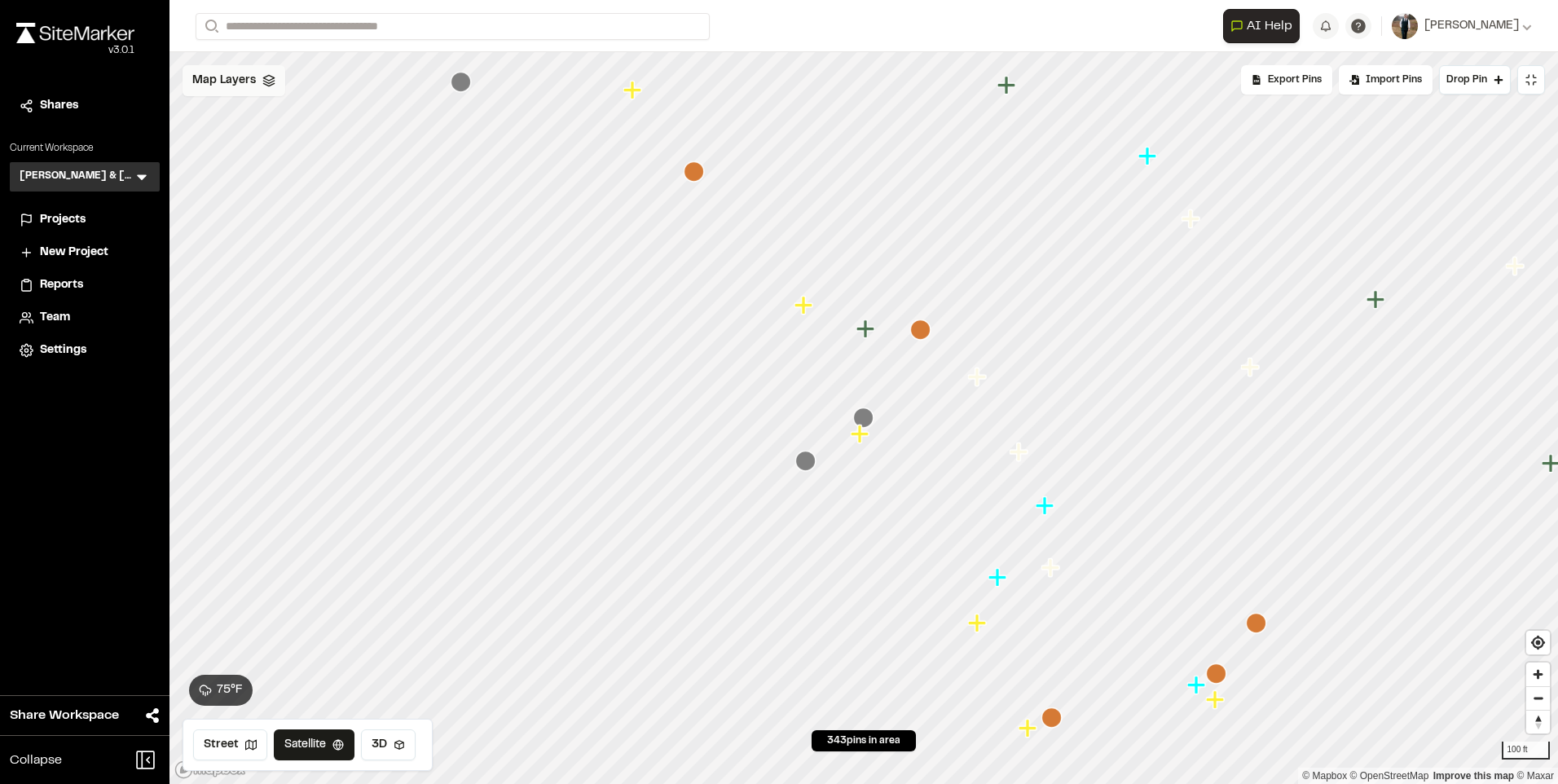
click at [234, 78] on span "Map Layers" at bounding box center [224, 80] width 64 height 18
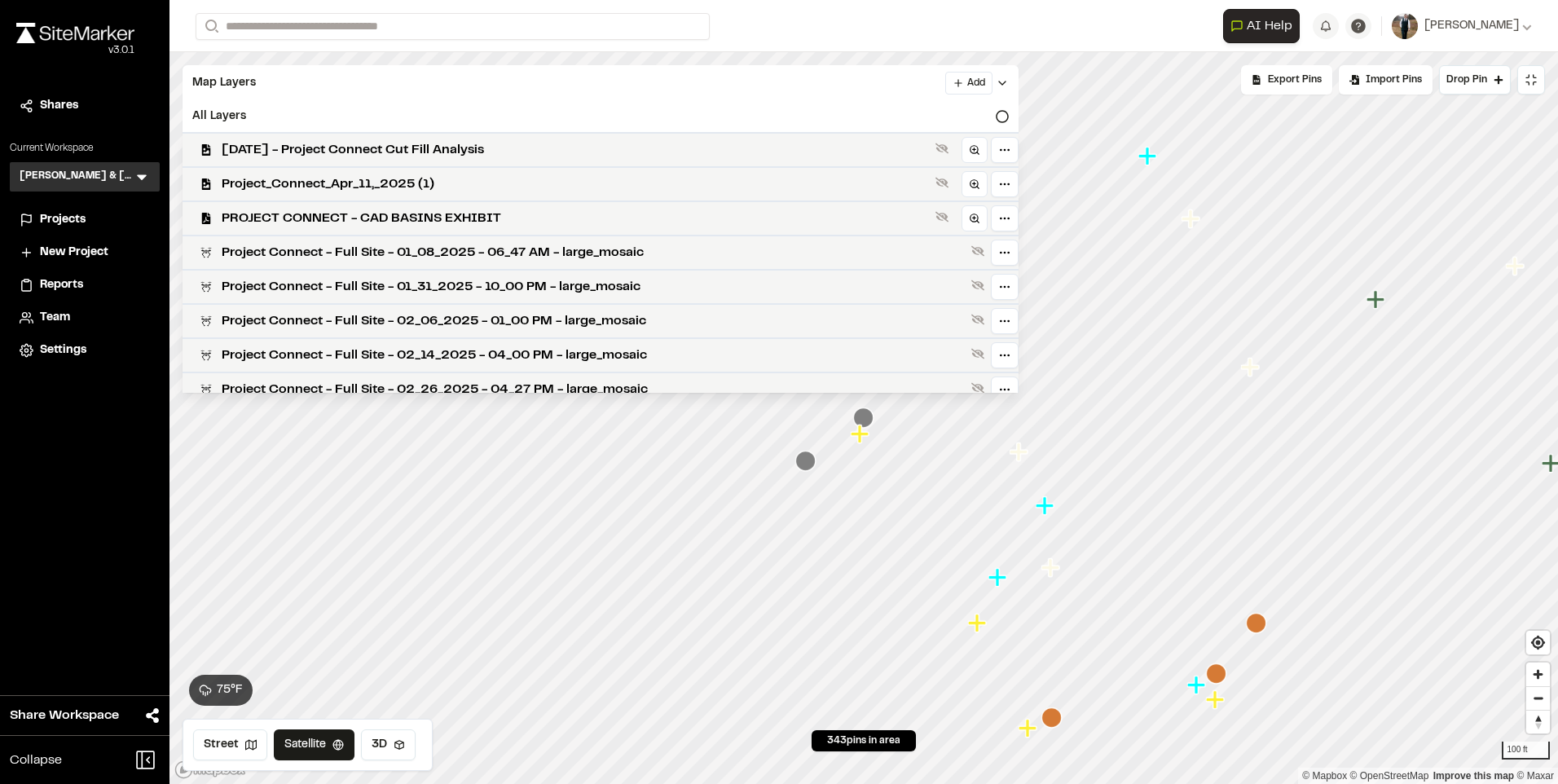
scroll to position [408, 0]
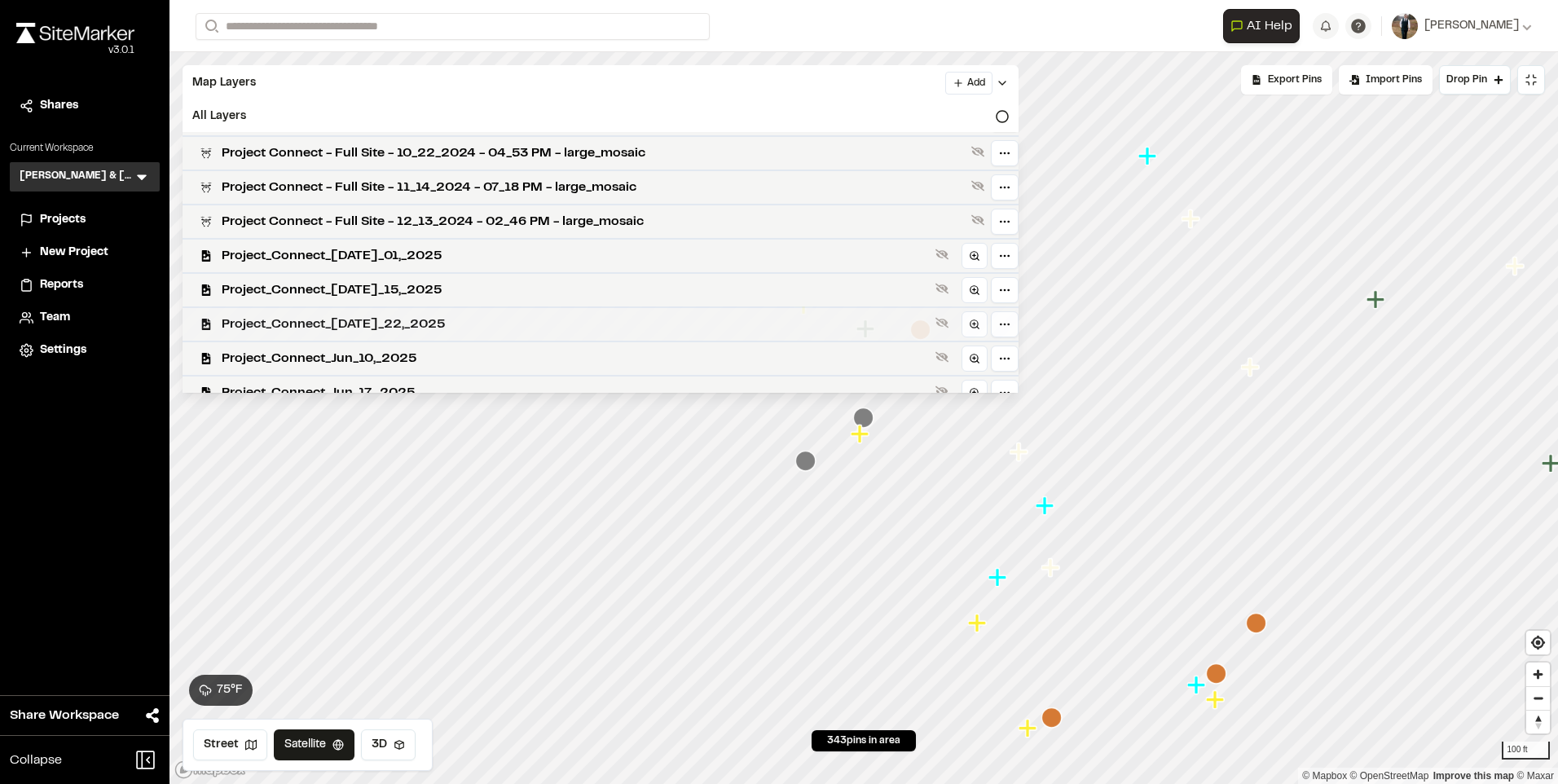
click at [378, 328] on span "Project_Connect_[DATE]_22,_2025" at bounding box center [575, 324] width 707 height 20
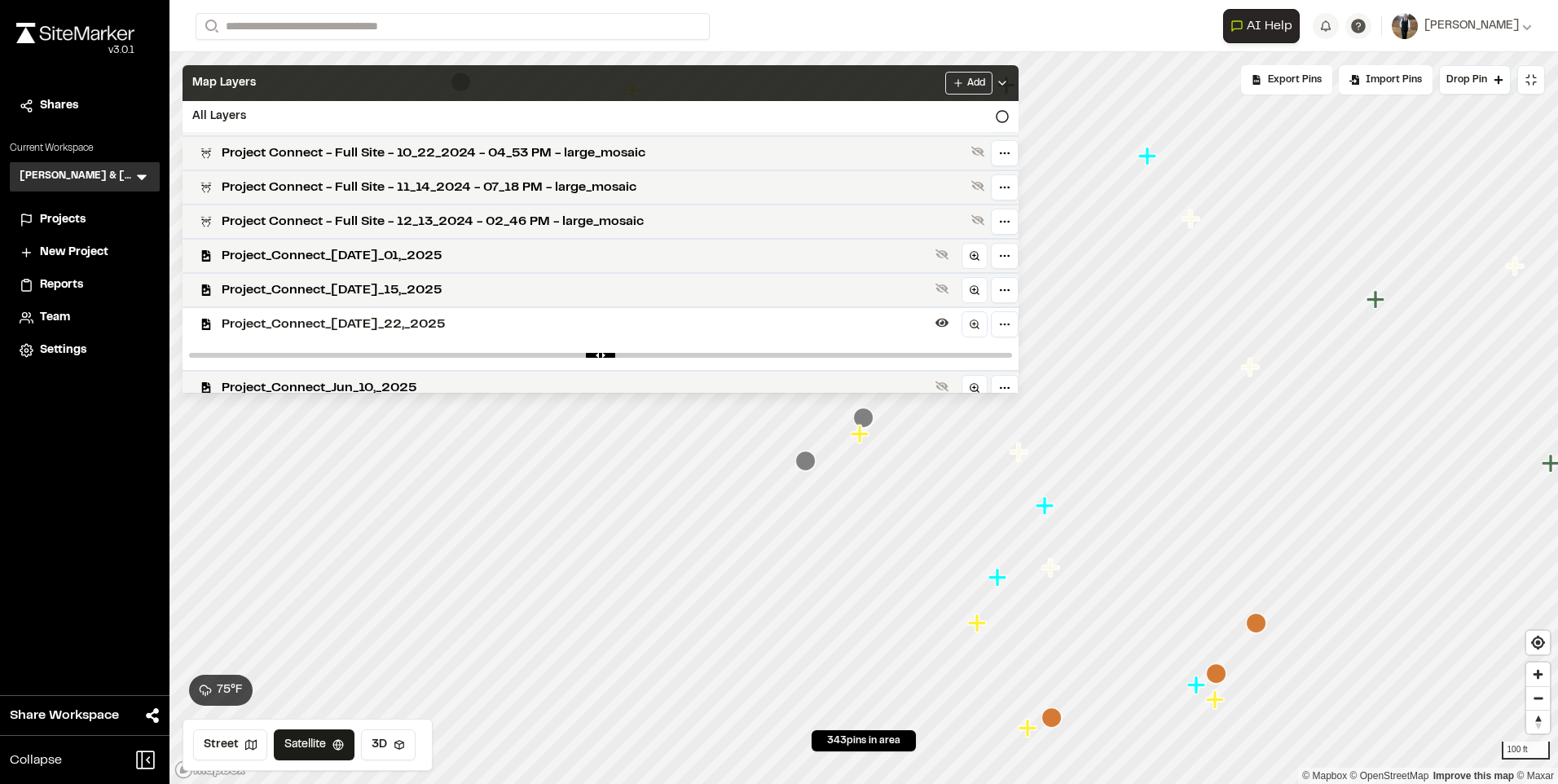
click at [442, 82] on div "Map Layers Add" at bounding box center [601, 84] width 836 height 36
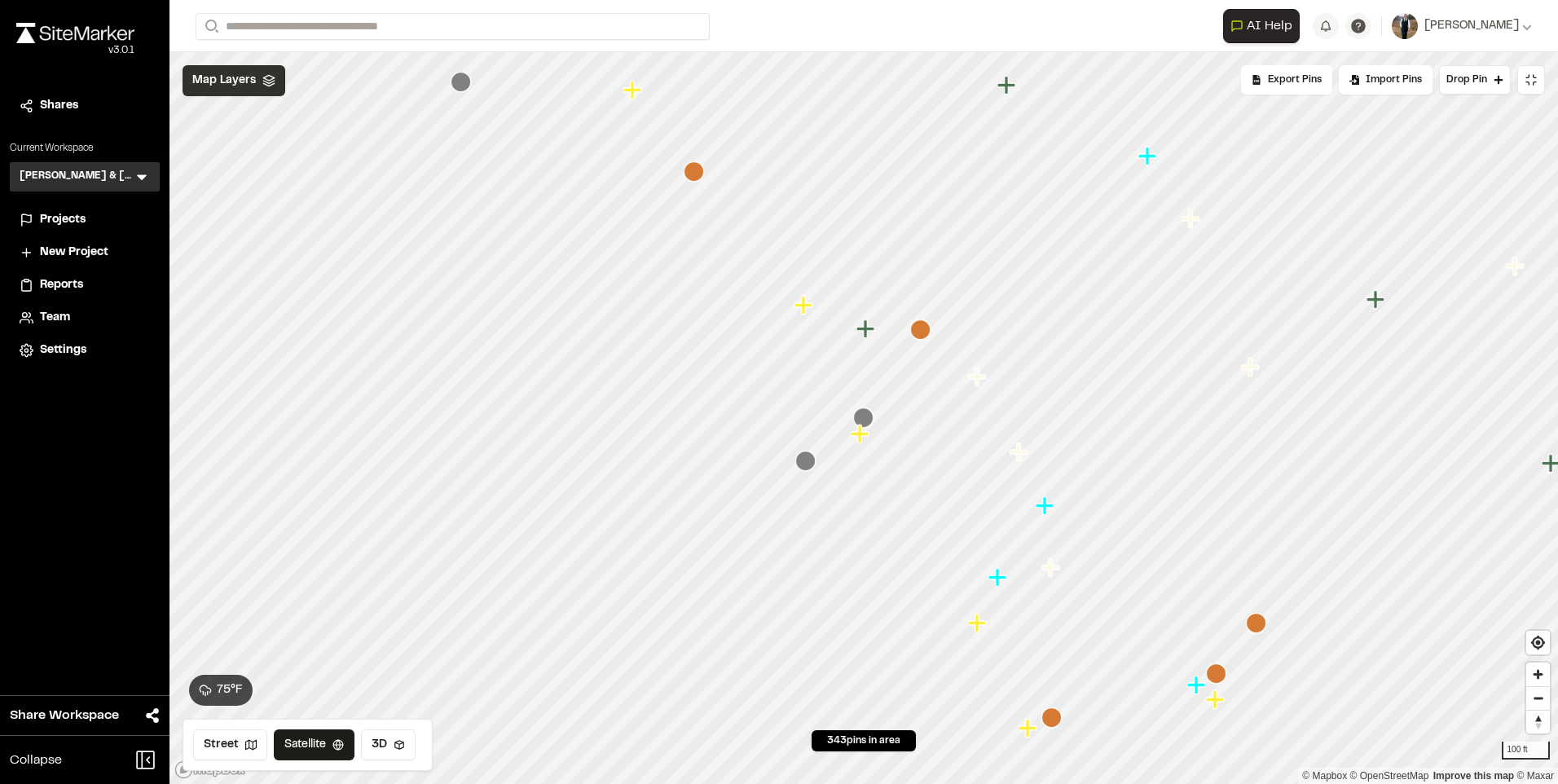
scroll to position [0, 0]
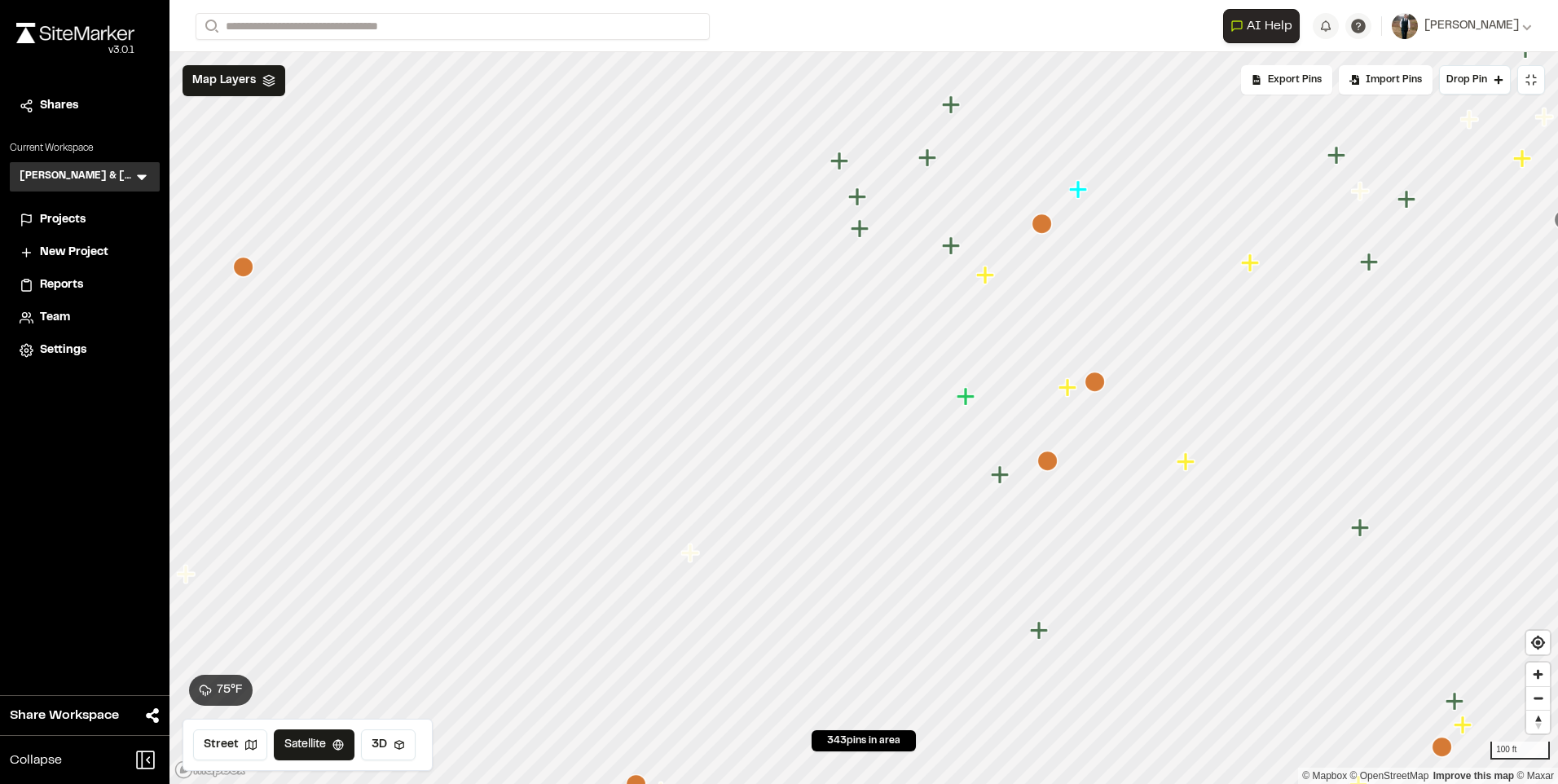
click at [1097, 383] on icon "Map marker" at bounding box center [1095, 382] width 21 height 21
